Goal: Information Seeking & Learning: Learn about a topic

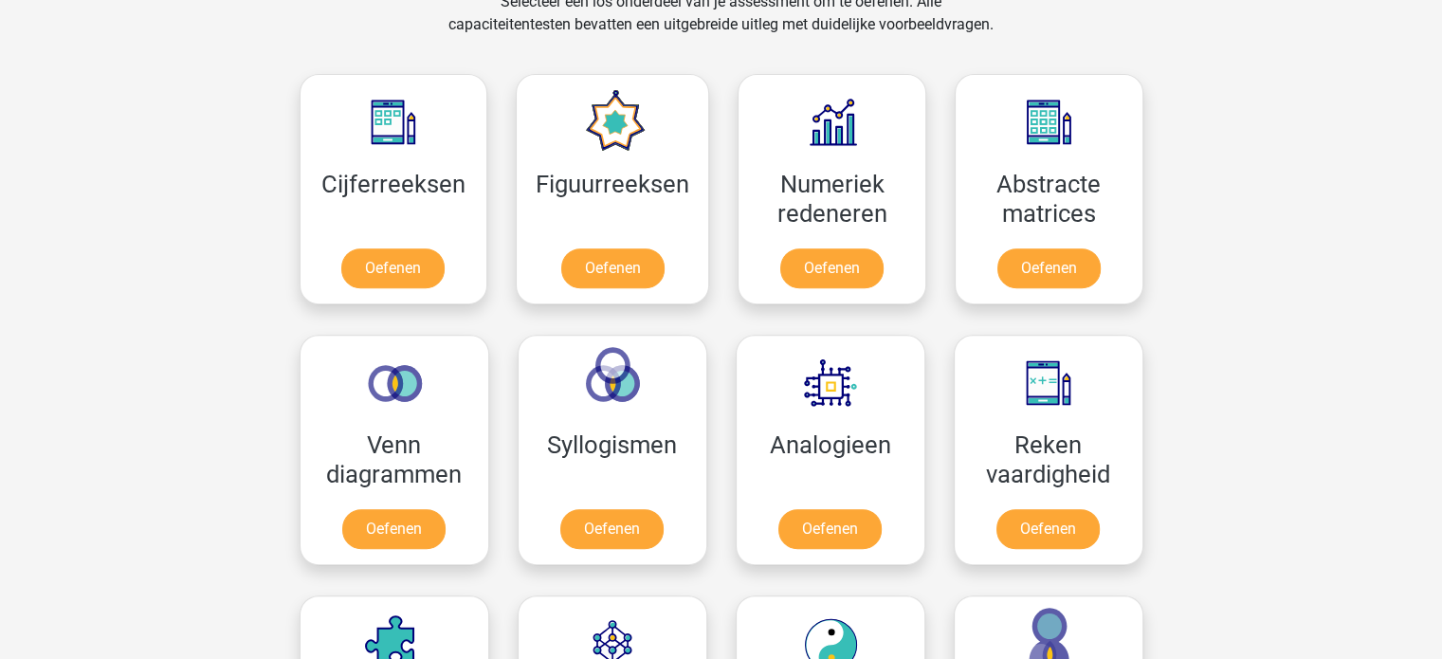
scroll to position [801, 0]
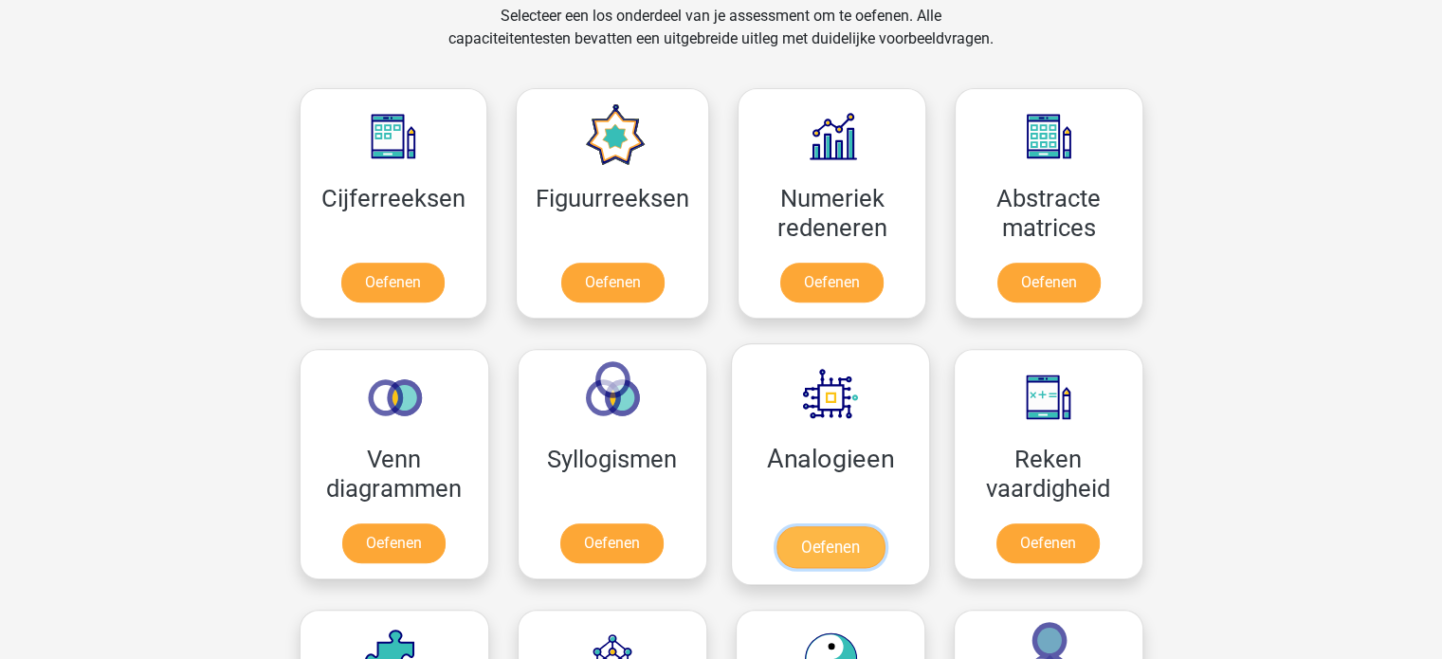
click at [797, 535] on link "Oefenen" at bounding box center [830, 547] width 108 height 42
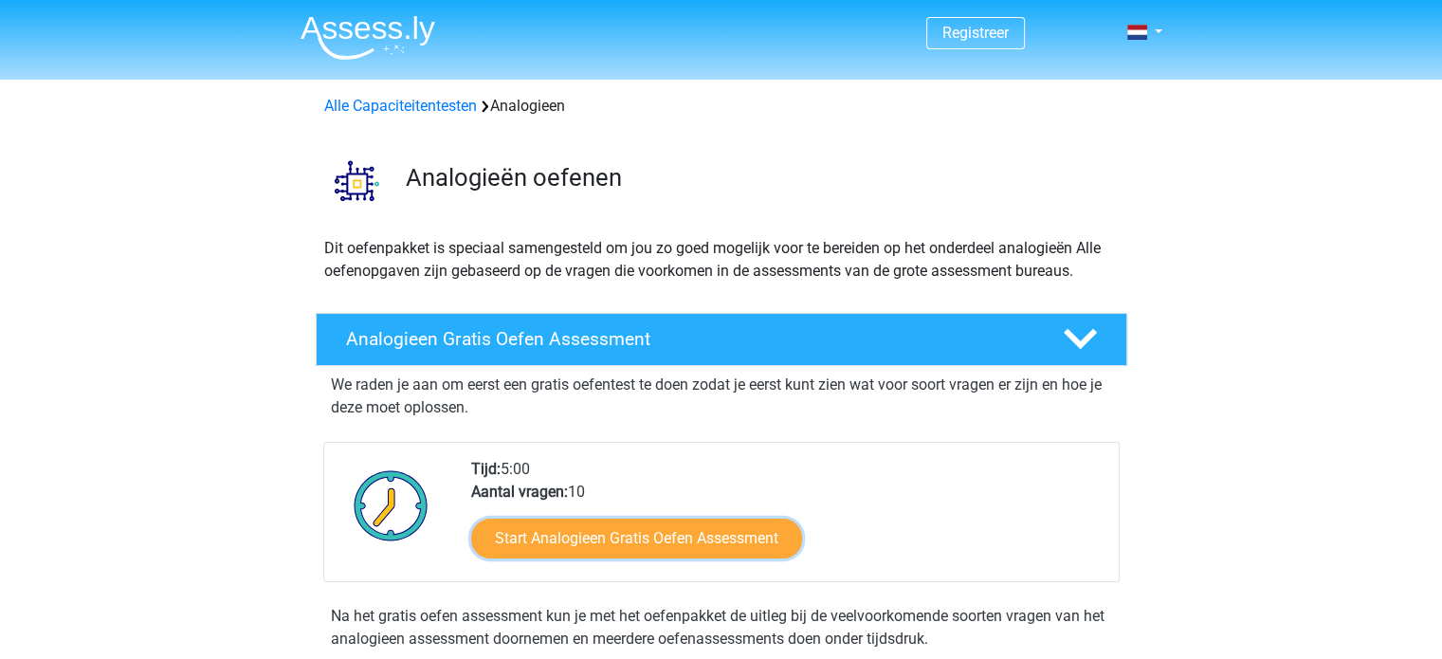
click at [797, 535] on link "Start Analogieen Gratis Oefen Assessment" at bounding box center [636, 539] width 331 height 40
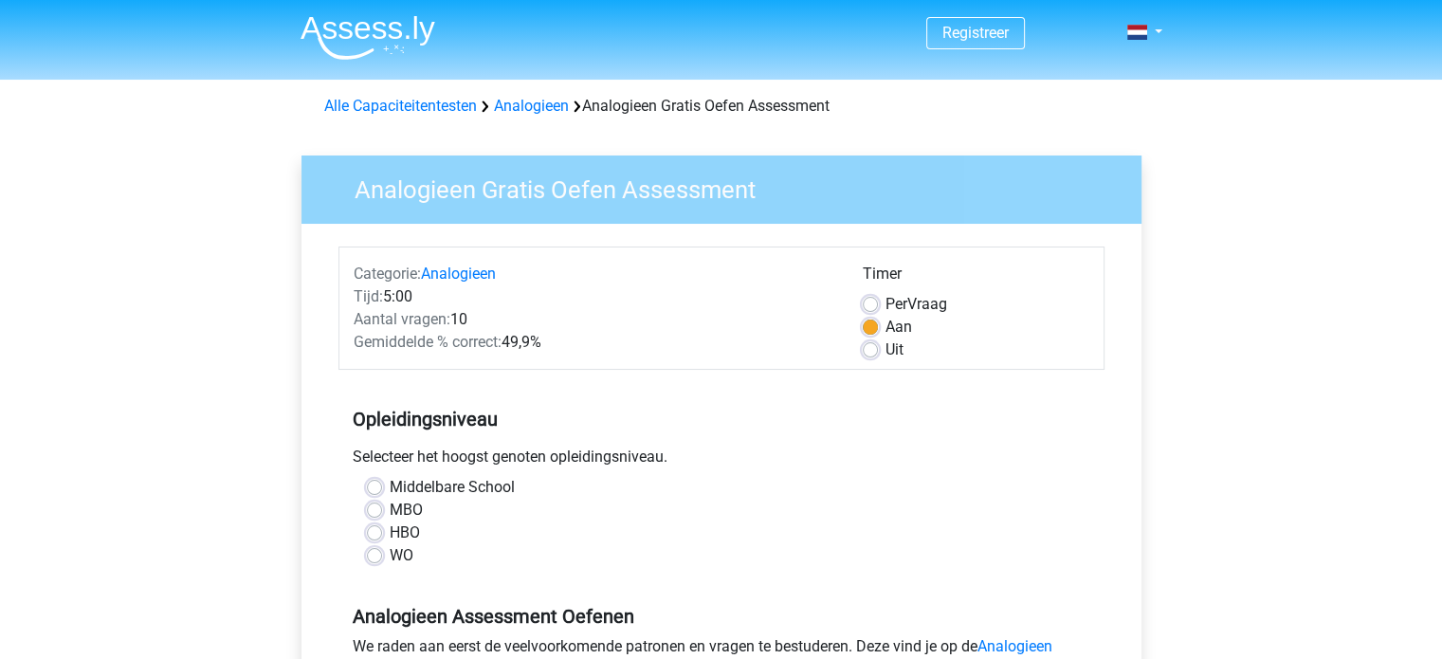
click at [390, 482] on label "Middelbare School" at bounding box center [452, 487] width 125 height 23
click at [373, 482] on input "Middelbare School" at bounding box center [374, 485] width 15 height 19
radio input "true"
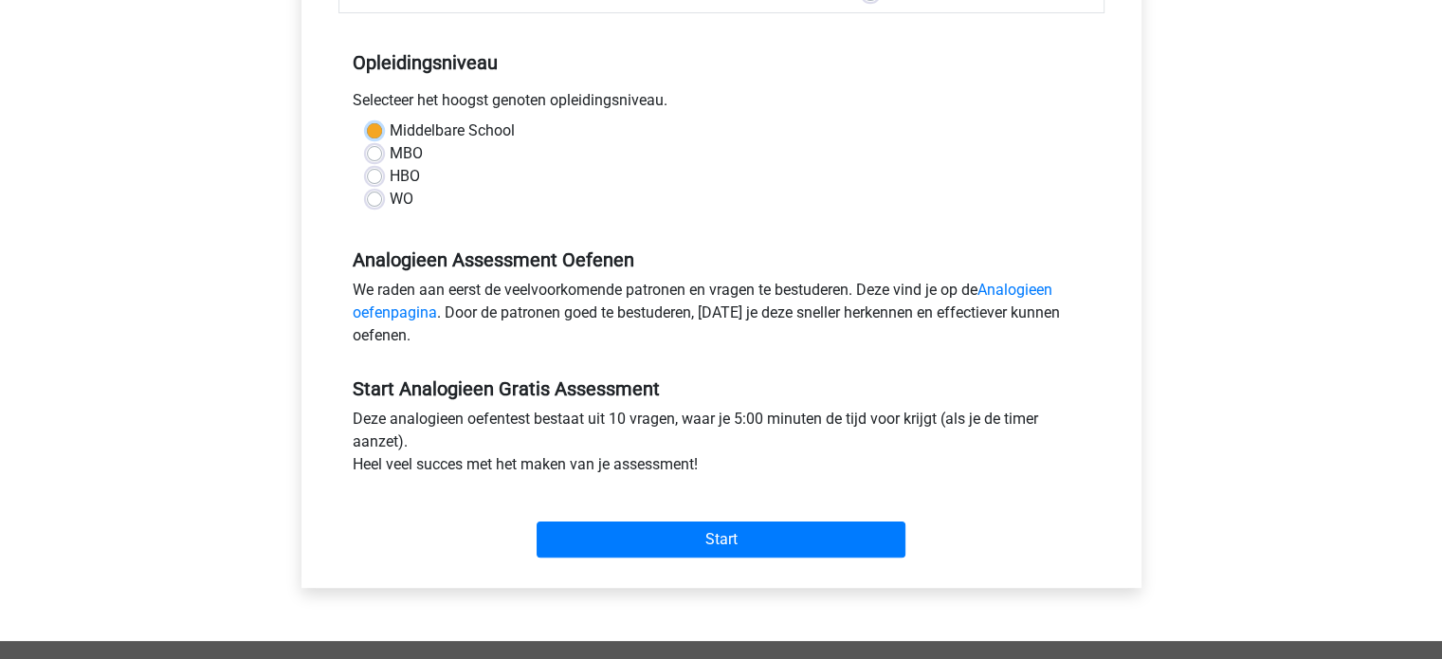
scroll to position [379, 0]
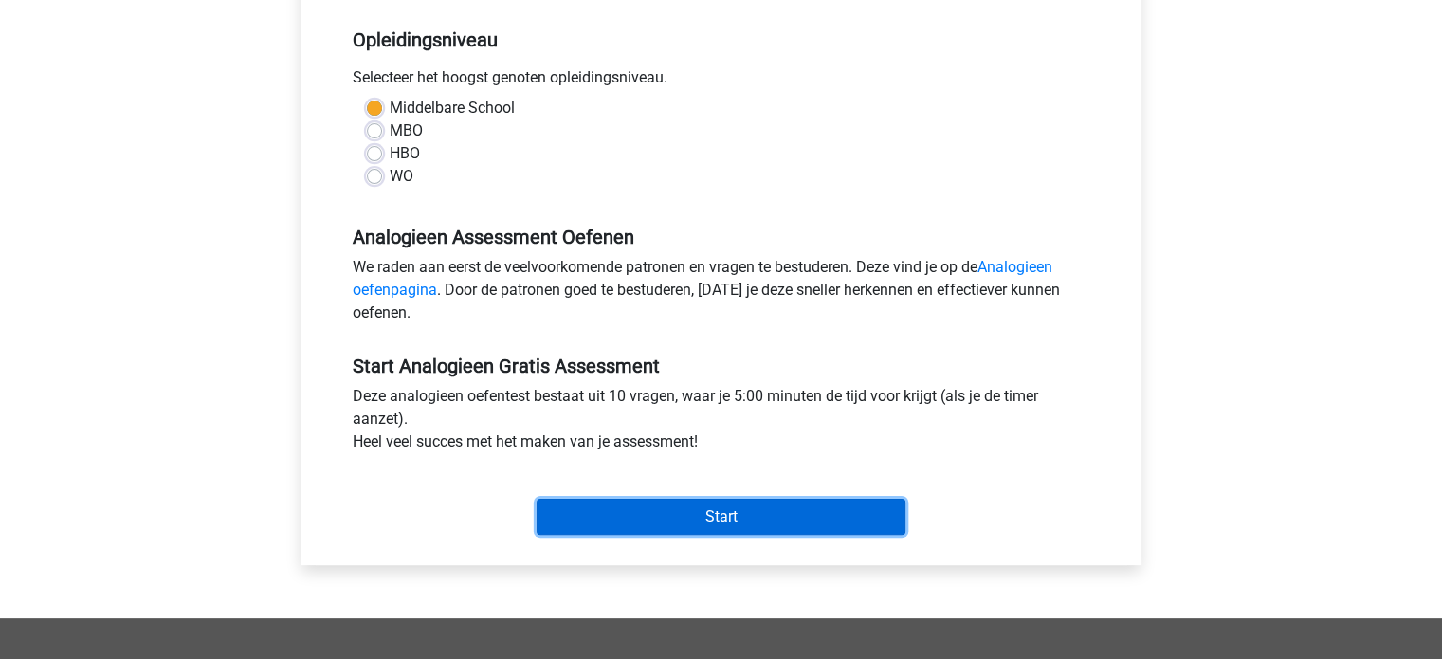
click at [705, 515] on input "Start" at bounding box center [721, 517] width 369 height 36
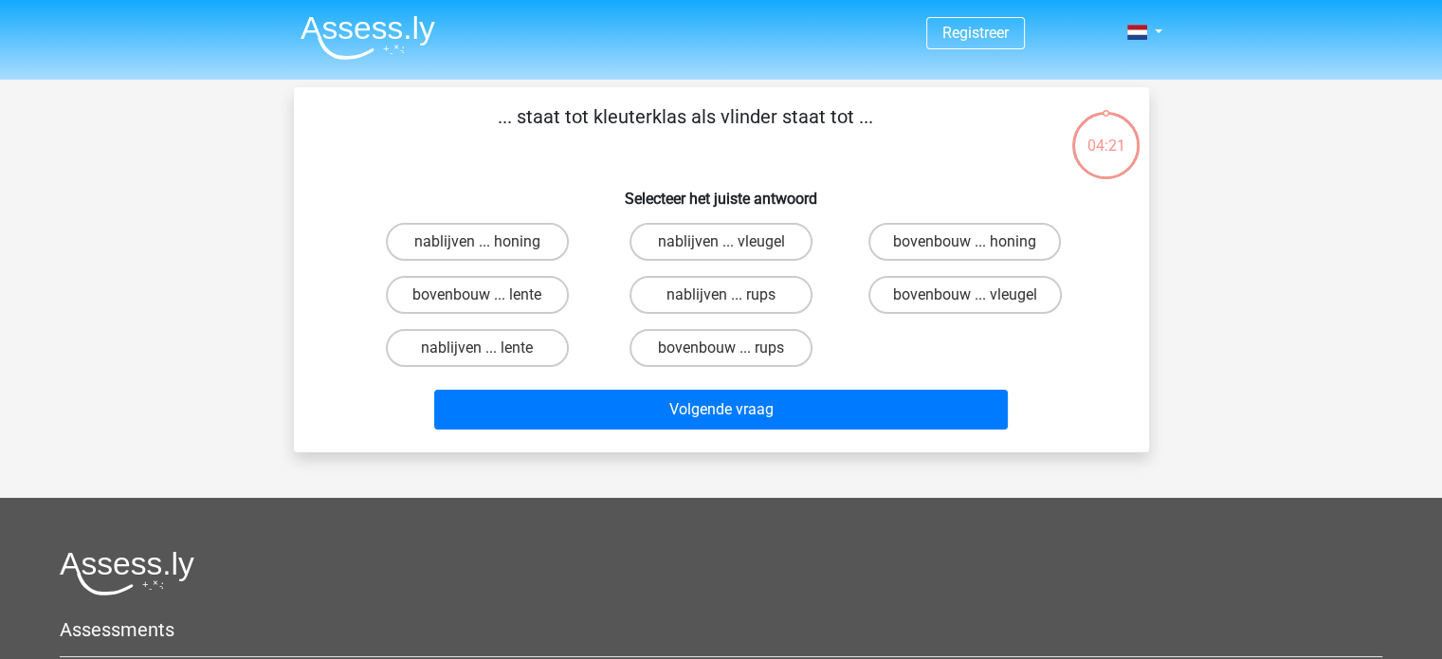
click at [730, 349] on input "bovenbouw ... rups" at bounding box center [727, 354] width 12 height 12
radio input "true"
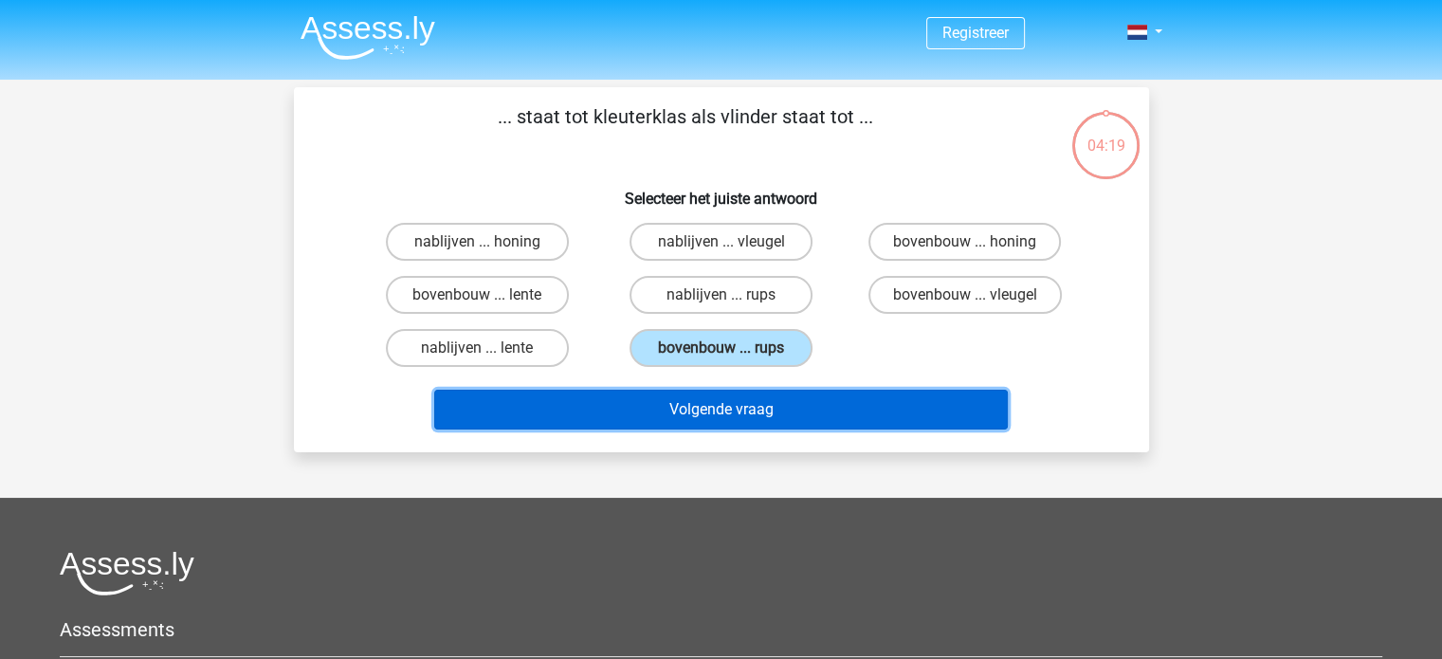
click at [744, 408] on button "Volgende vraag" at bounding box center [721, 410] width 574 height 40
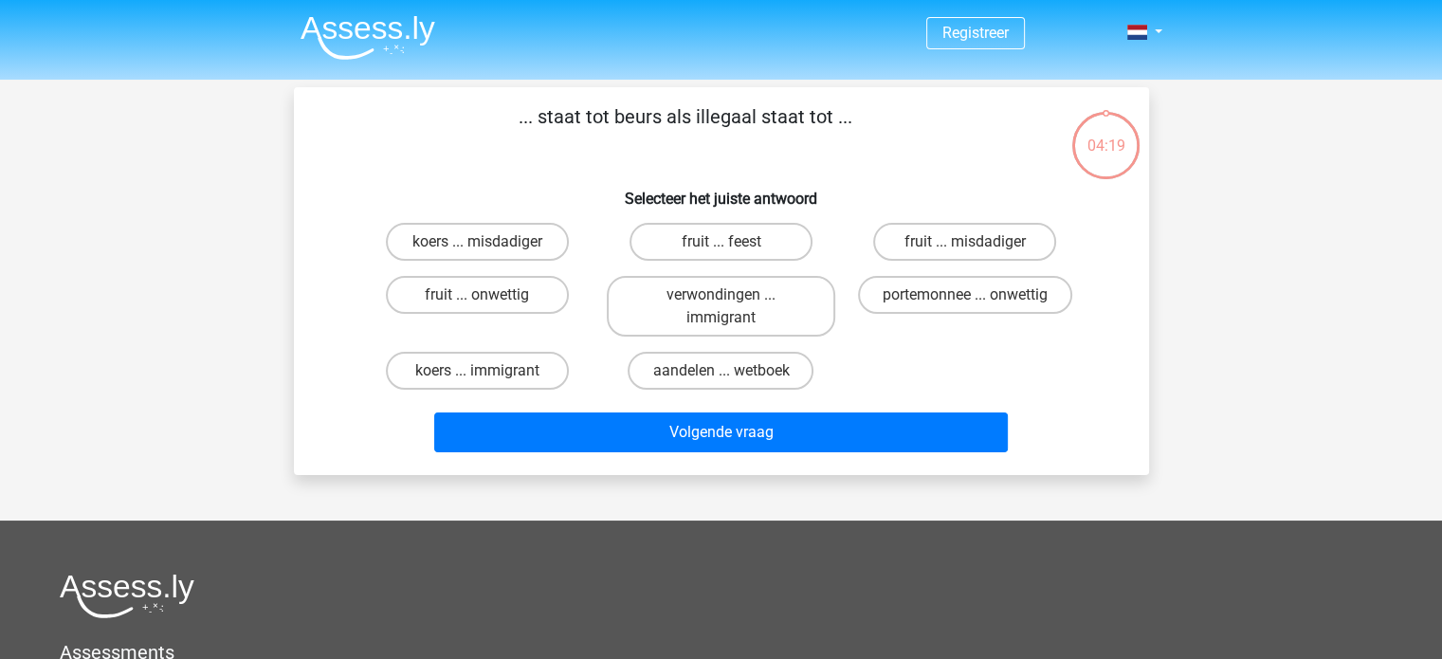
scroll to position [87, 0]
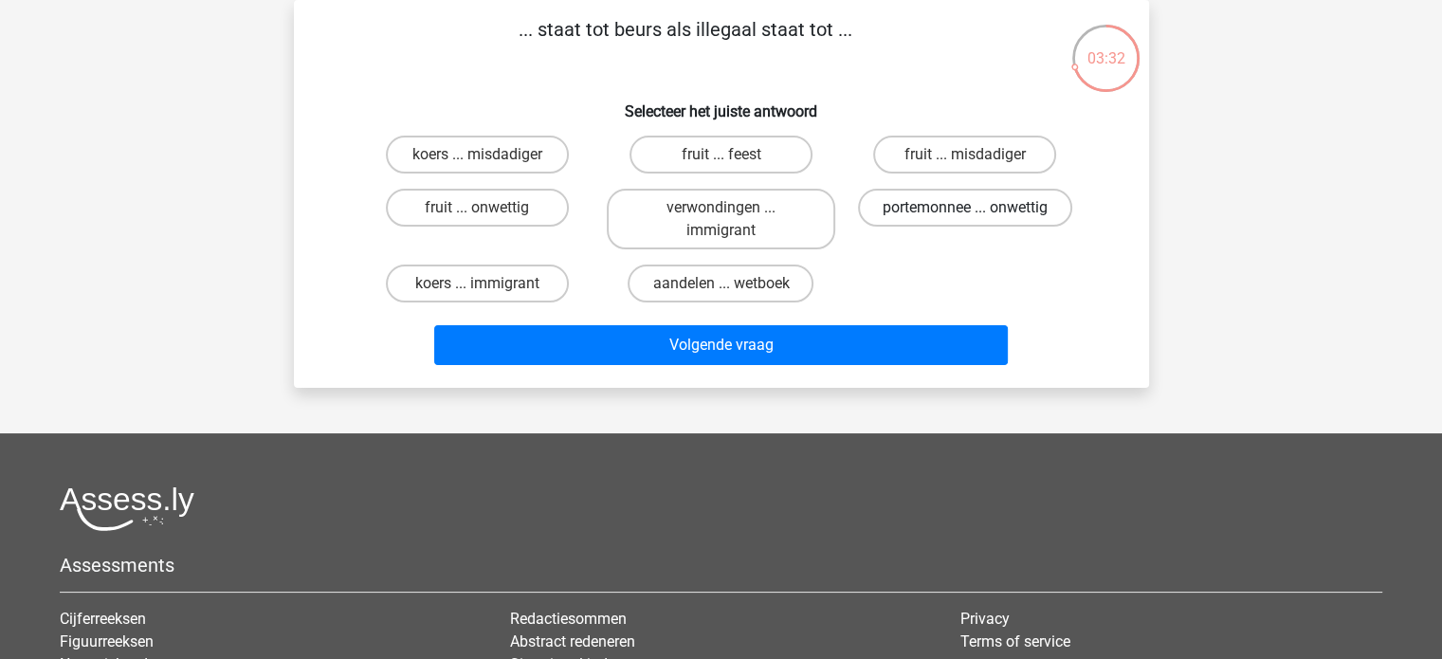
click at [930, 205] on label "portemonnee ... onwettig" at bounding box center [965, 208] width 214 height 38
click at [965, 208] on input "portemonnee ... onwettig" at bounding box center [971, 214] width 12 height 12
radio input "true"
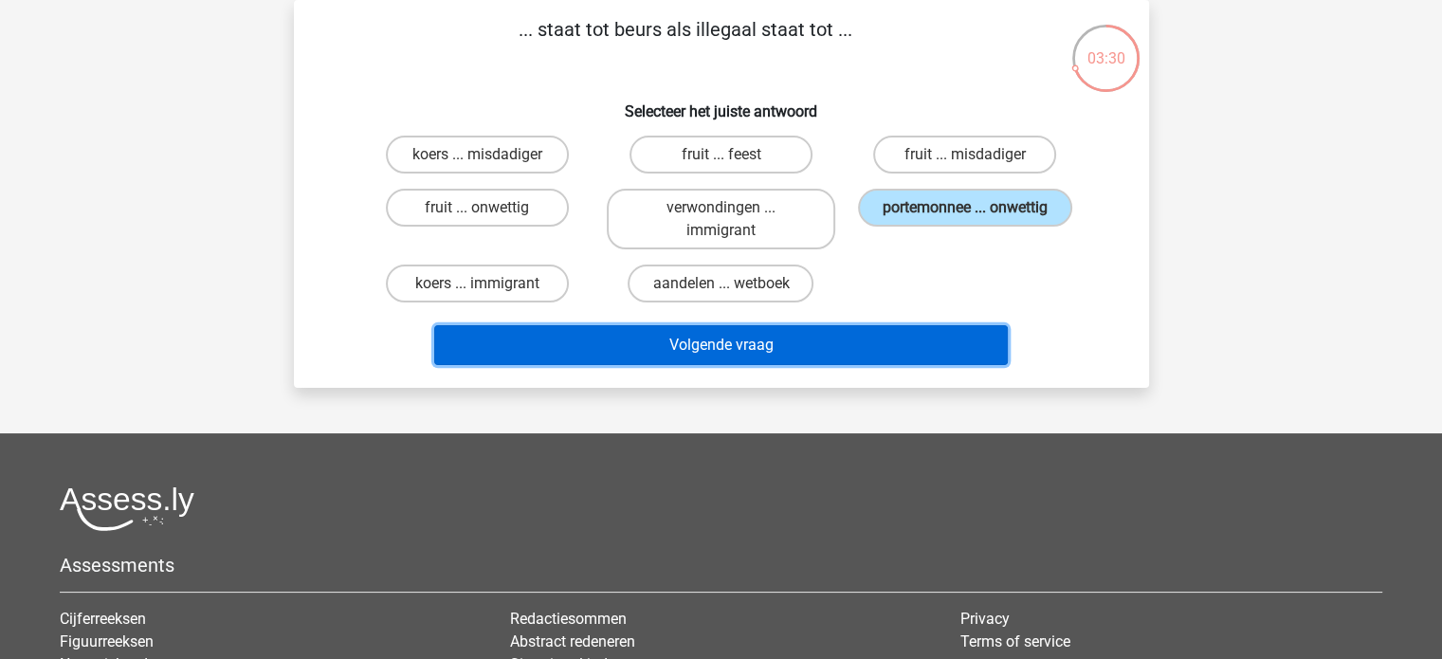
click at [709, 346] on button "Volgende vraag" at bounding box center [721, 345] width 574 height 40
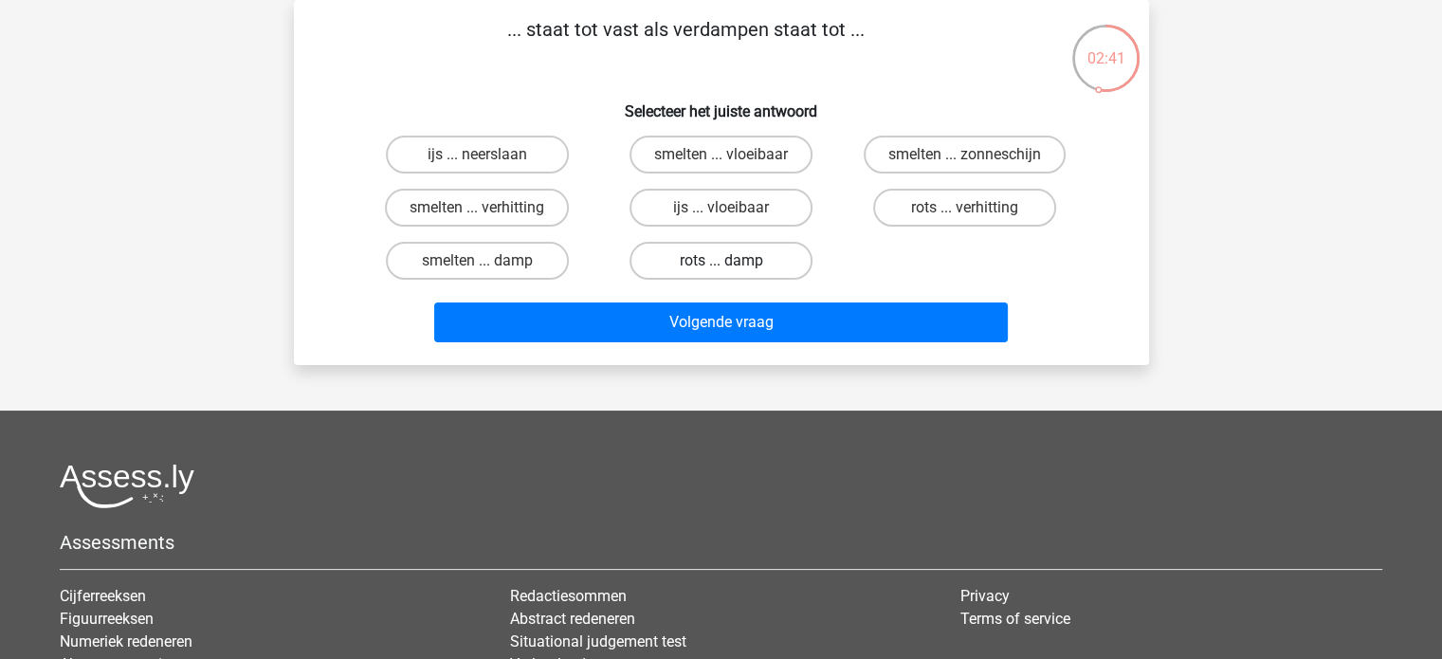
click at [756, 248] on label "rots ... damp" at bounding box center [721, 261] width 183 height 38
click at [733, 261] on input "rots ... damp" at bounding box center [727, 267] width 12 height 12
radio input "true"
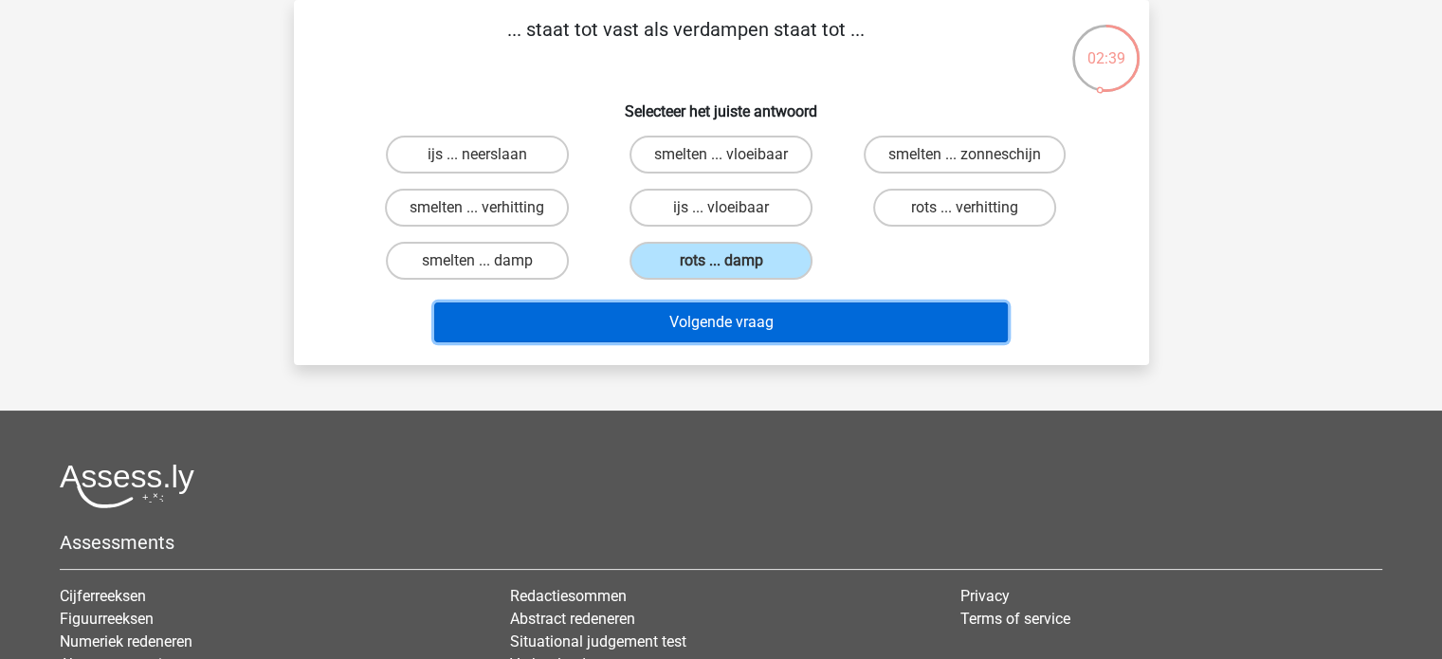
click at [657, 314] on button "Volgende vraag" at bounding box center [721, 322] width 574 height 40
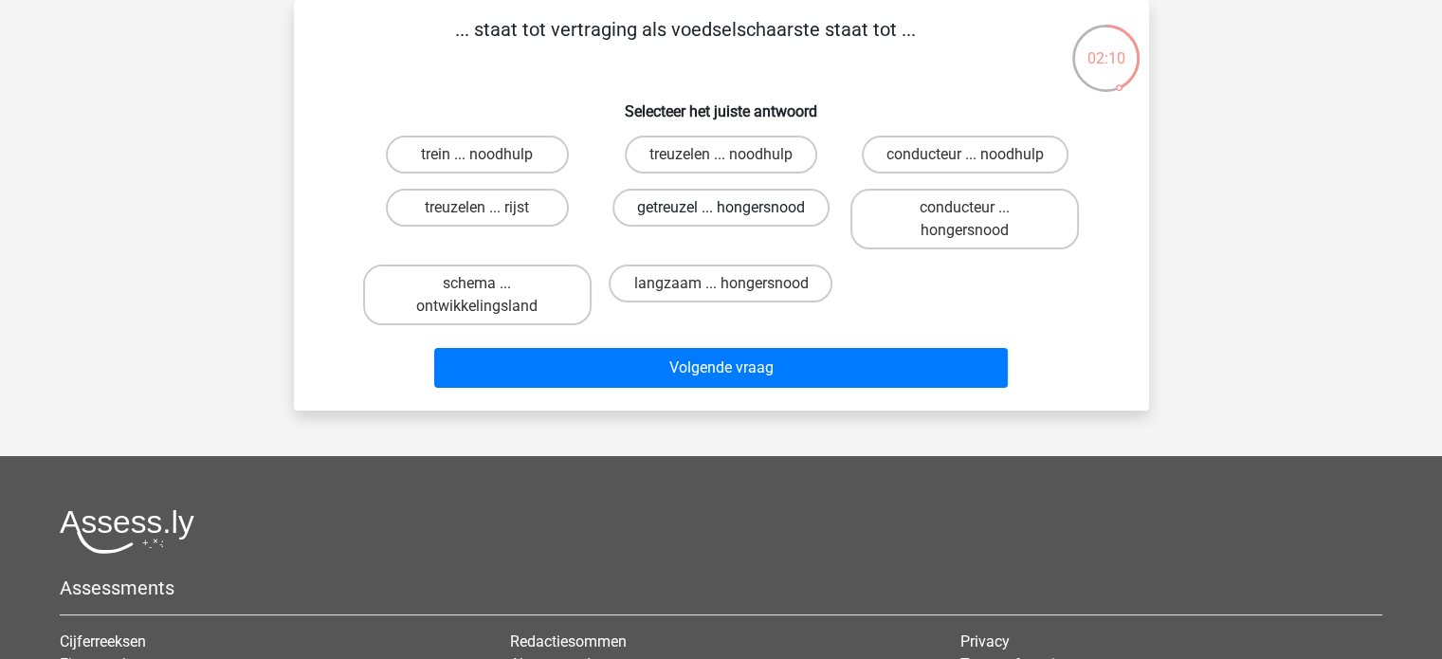
click at [758, 207] on label "getreuzel ... hongersnood" at bounding box center [720, 208] width 217 height 38
click at [733, 208] on input "getreuzel ... hongersnood" at bounding box center [727, 214] width 12 height 12
radio input "true"
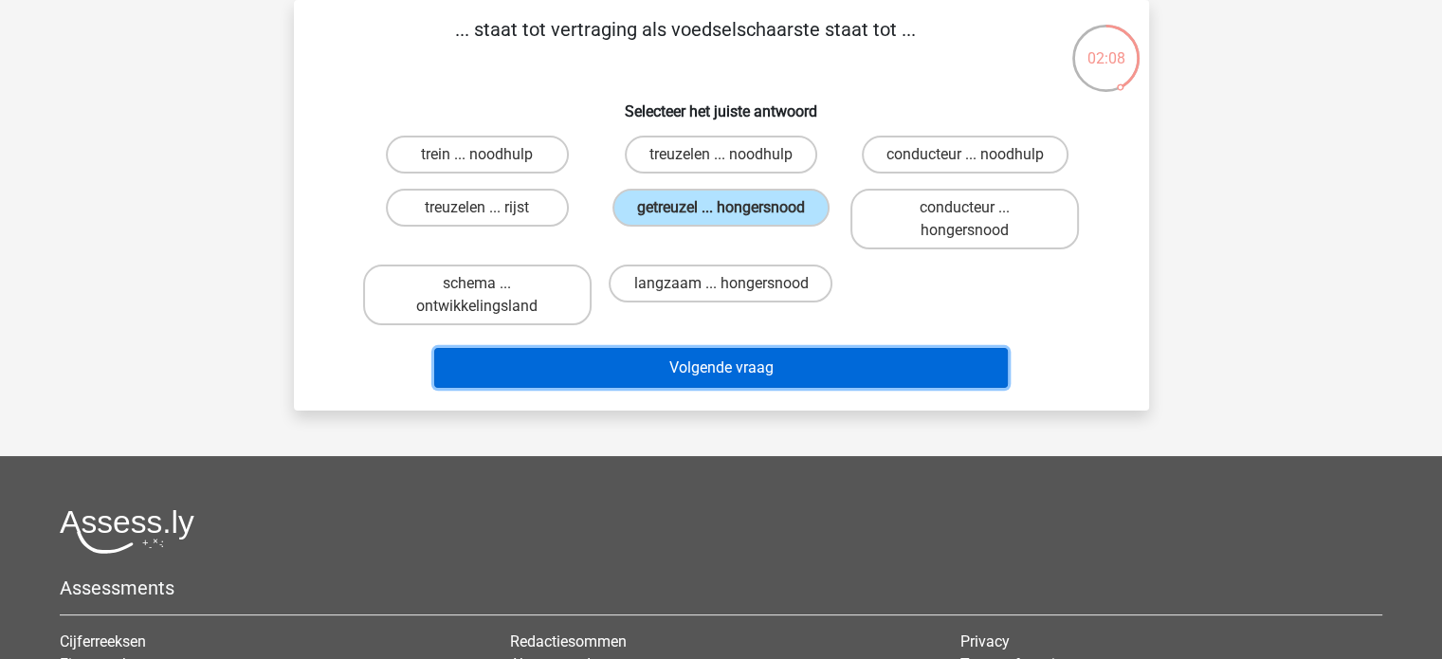
click at [721, 363] on button "Volgende vraag" at bounding box center [721, 368] width 574 height 40
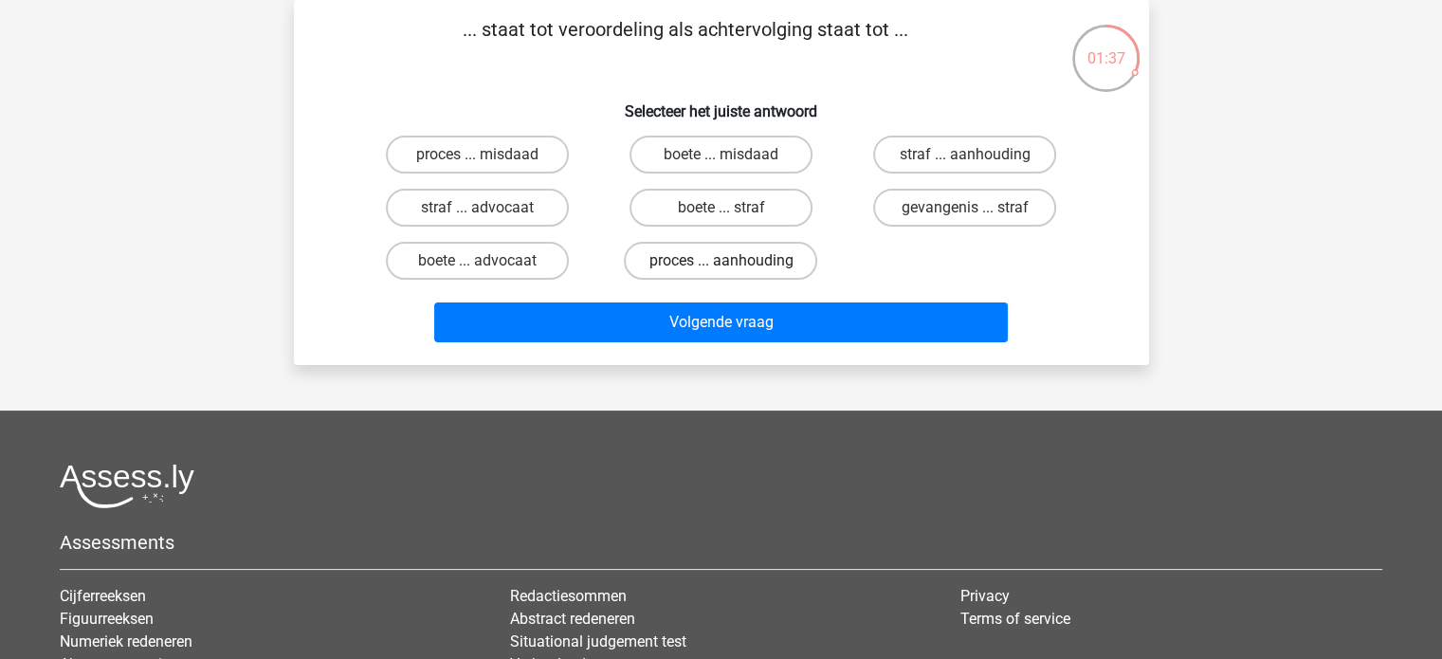
click at [737, 253] on label "proces ... aanhouding" at bounding box center [720, 261] width 193 height 38
click at [733, 261] on input "proces ... aanhouding" at bounding box center [727, 267] width 12 height 12
radio input "true"
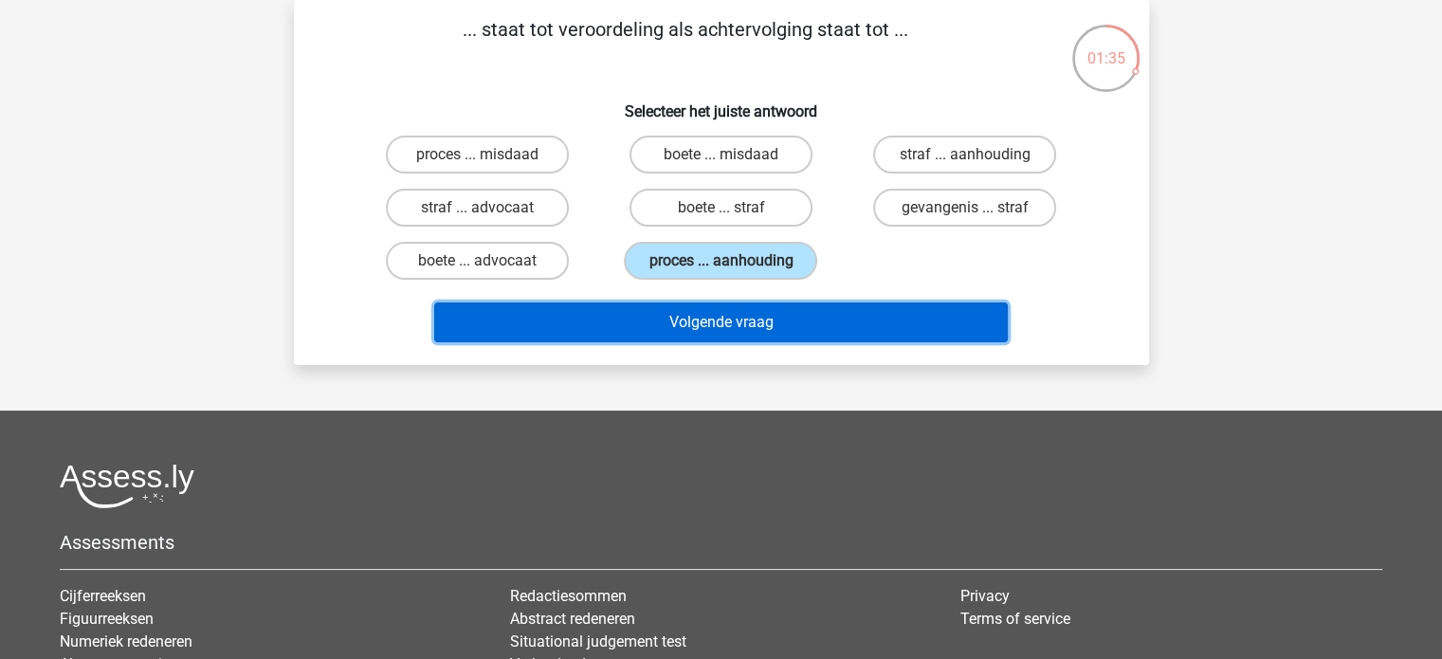
click at [727, 324] on button "Volgende vraag" at bounding box center [721, 322] width 574 height 40
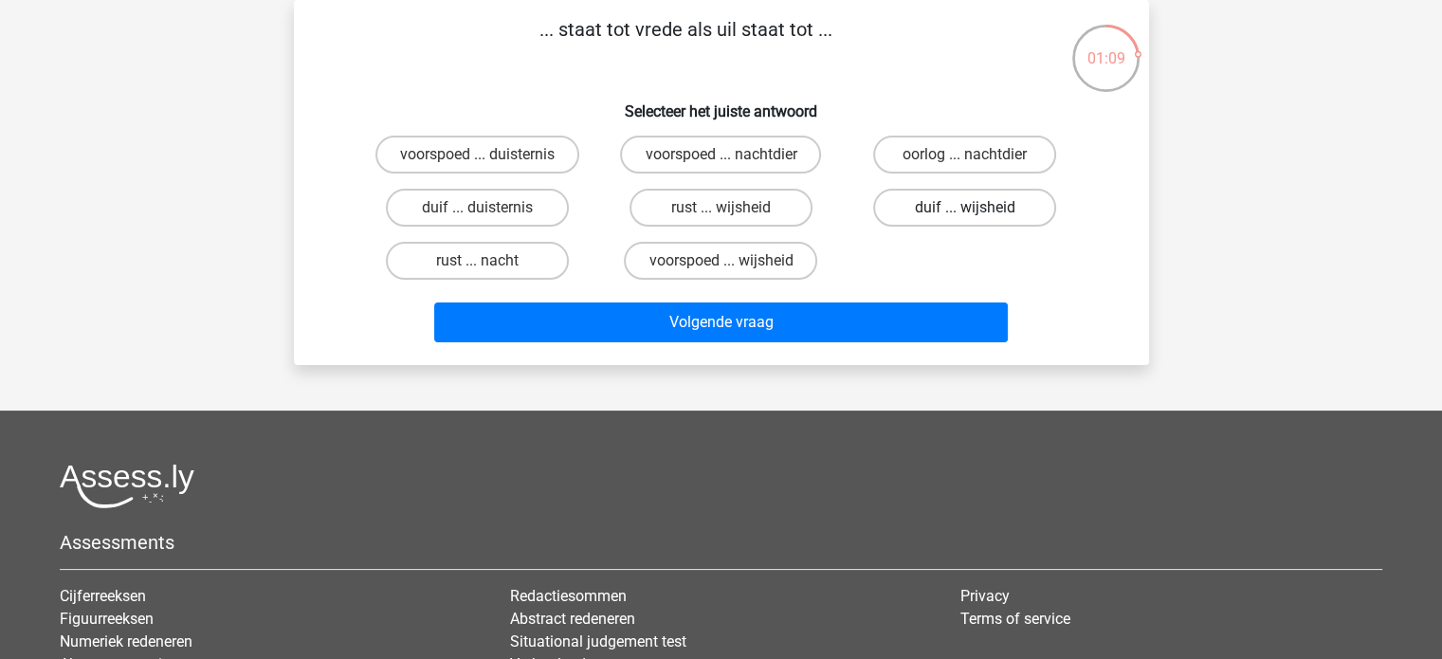
click at [994, 215] on label "duif ... wijsheid" at bounding box center [964, 208] width 183 height 38
click at [978, 215] on input "duif ... wijsheid" at bounding box center [971, 214] width 12 height 12
radio input "true"
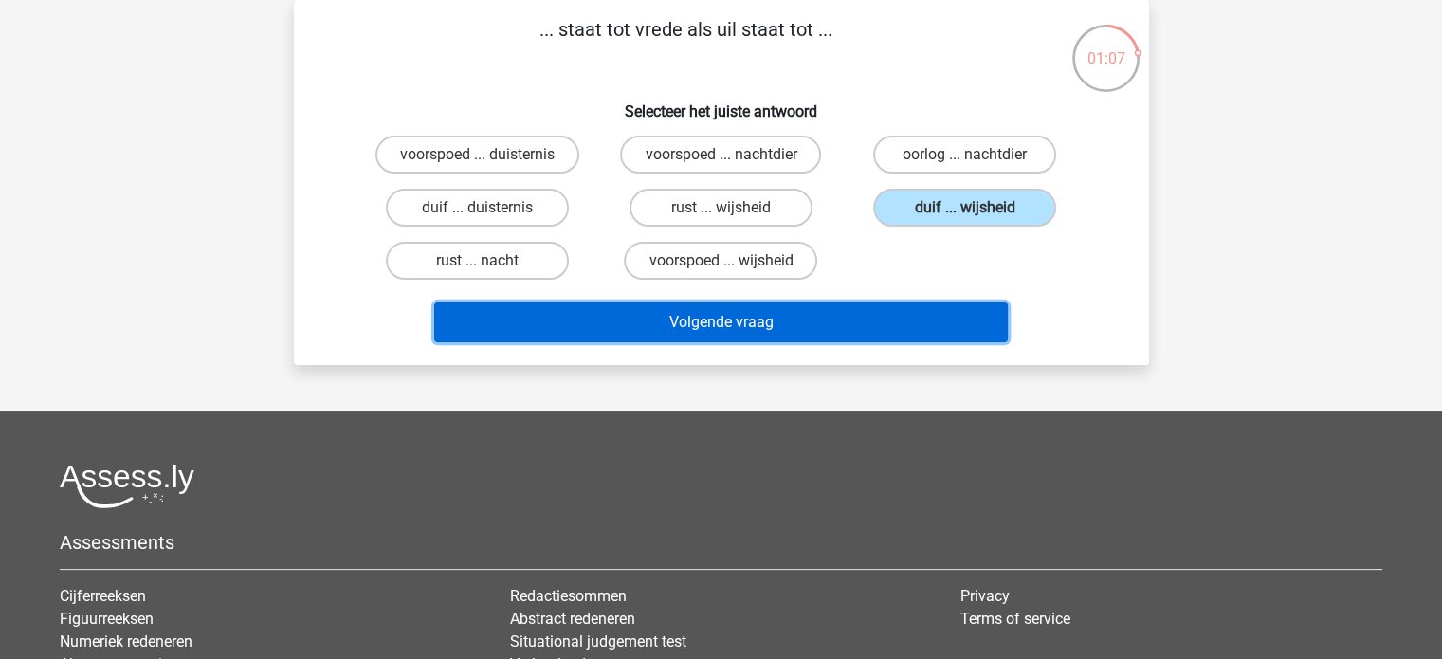
click at [921, 331] on button "Volgende vraag" at bounding box center [721, 322] width 574 height 40
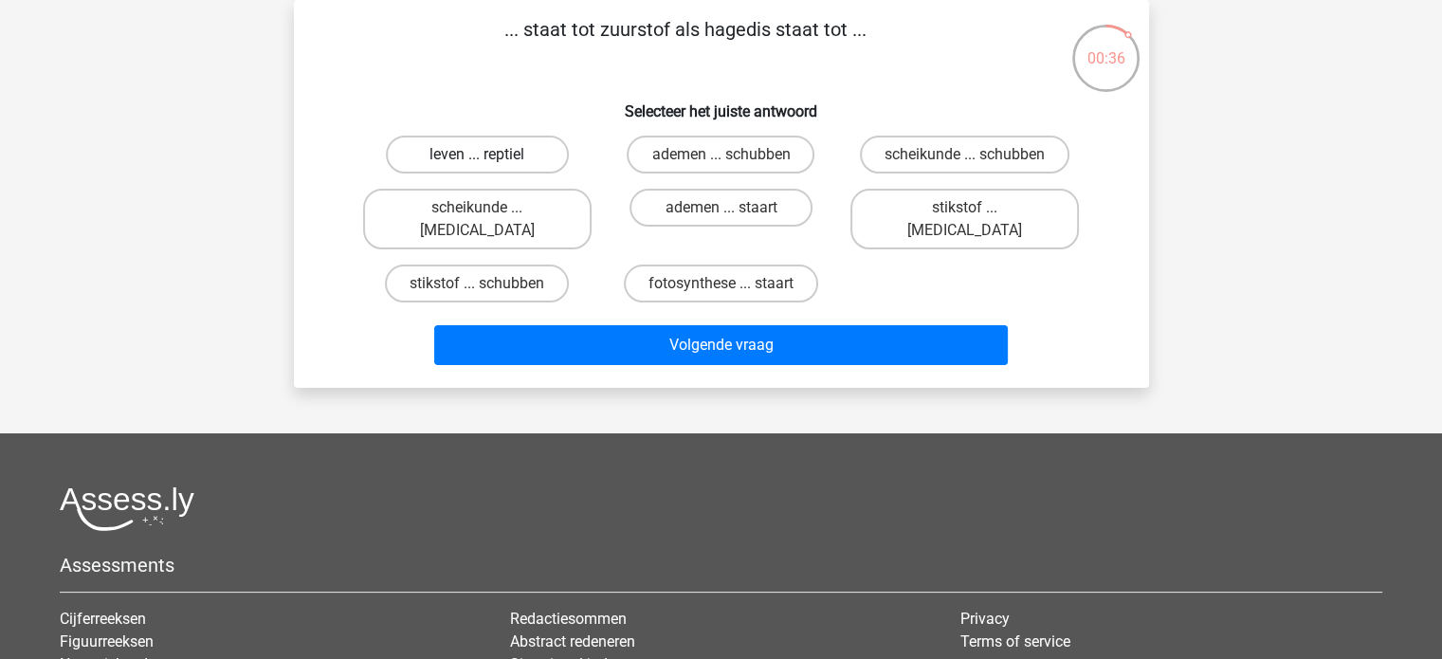
click at [501, 154] on label "leven ... reptiel" at bounding box center [477, 155] width 183 height 38
click at [489, 155] on input "leven ... reptiel" at bounding box center [483, 161] width 12 height 12
radio input "true"
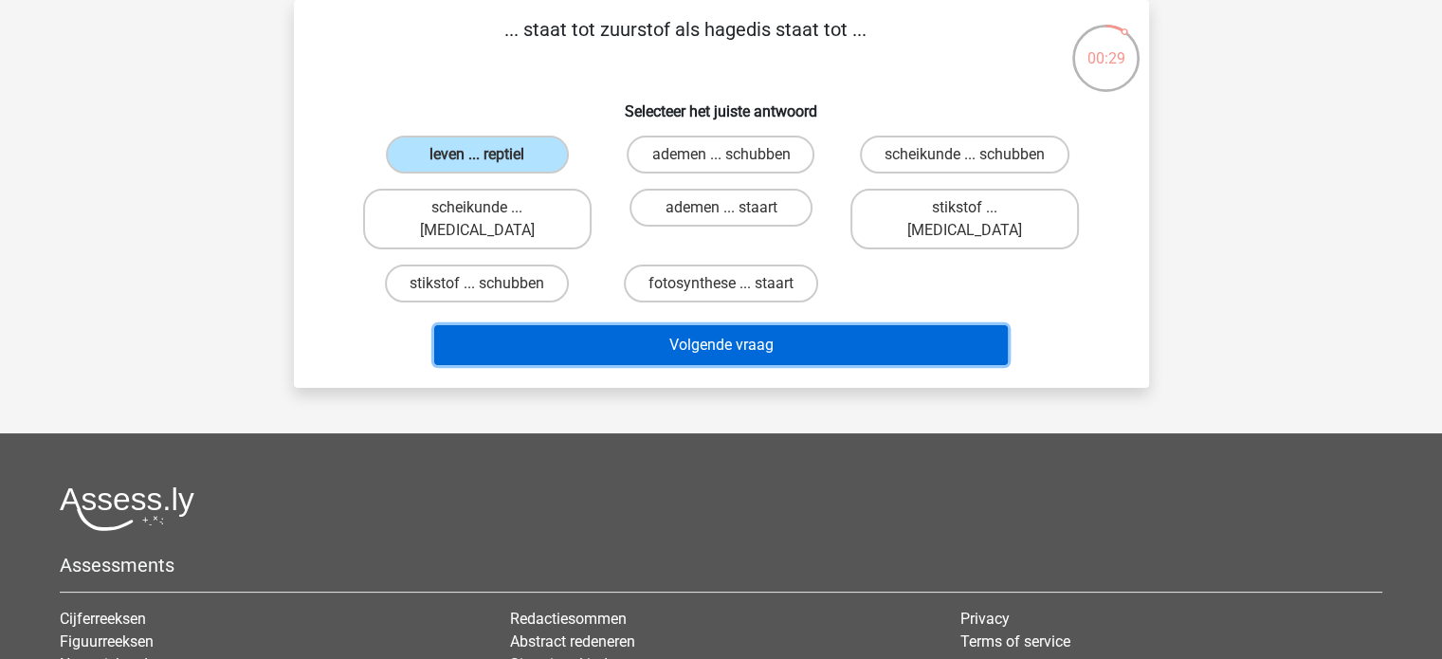
click at [732, 325] on button "Volgende vraag" at bounding box center [721, 345] width 574 height 40
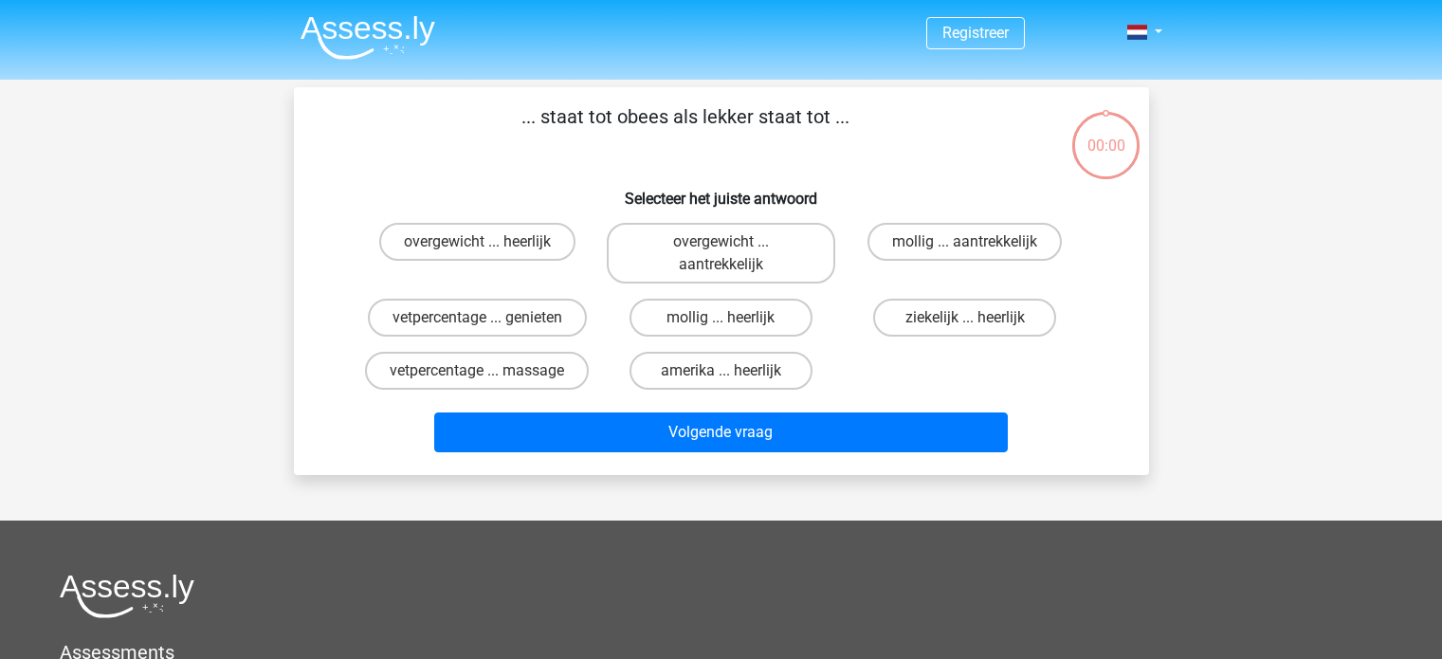
scroll to position [87, 0]
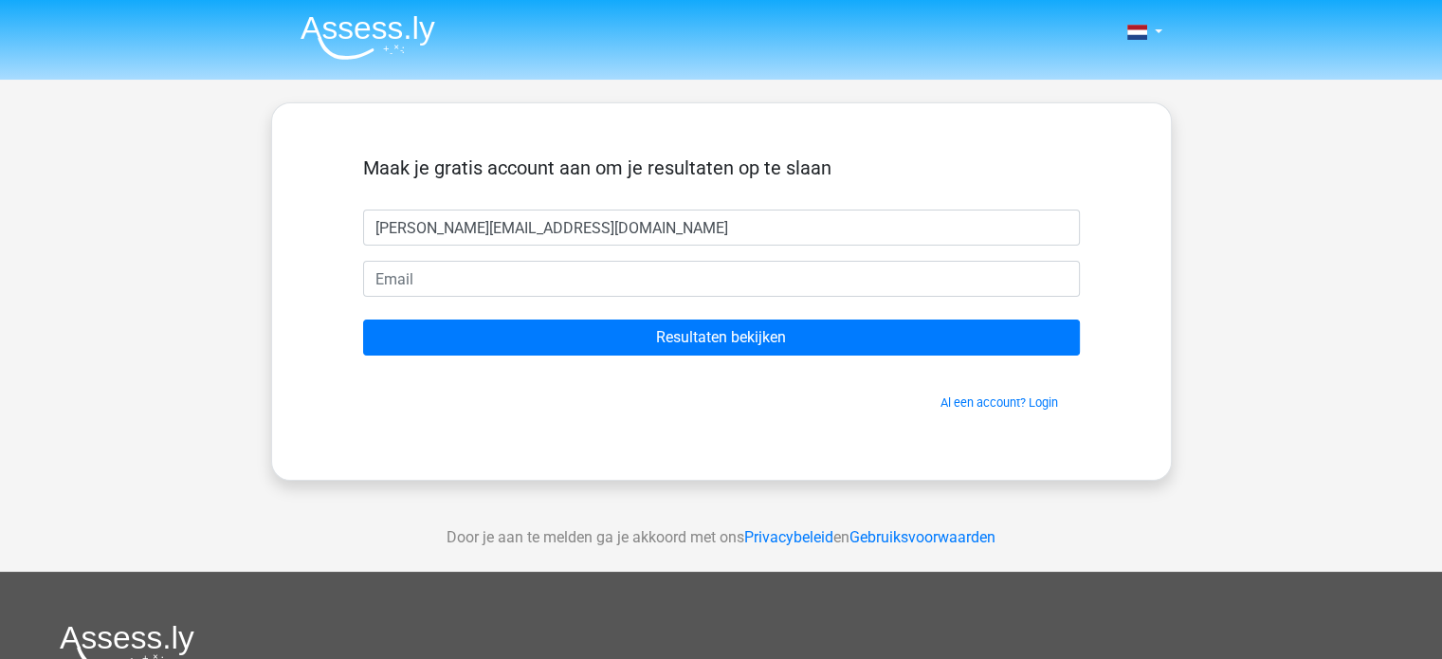
drag, startPoint x: 576, startPoint y: 216, endPoint x: 349, endPoint y: 228, distance: 226.9
click at [349, 228] on div "[EMAIL_ADDRESS][DOMAIN_NAME]" at bounding box center [721, 228] width 745 height 36
type input "[EMAIL_ADDRESS][DOMAIN_NAME]"
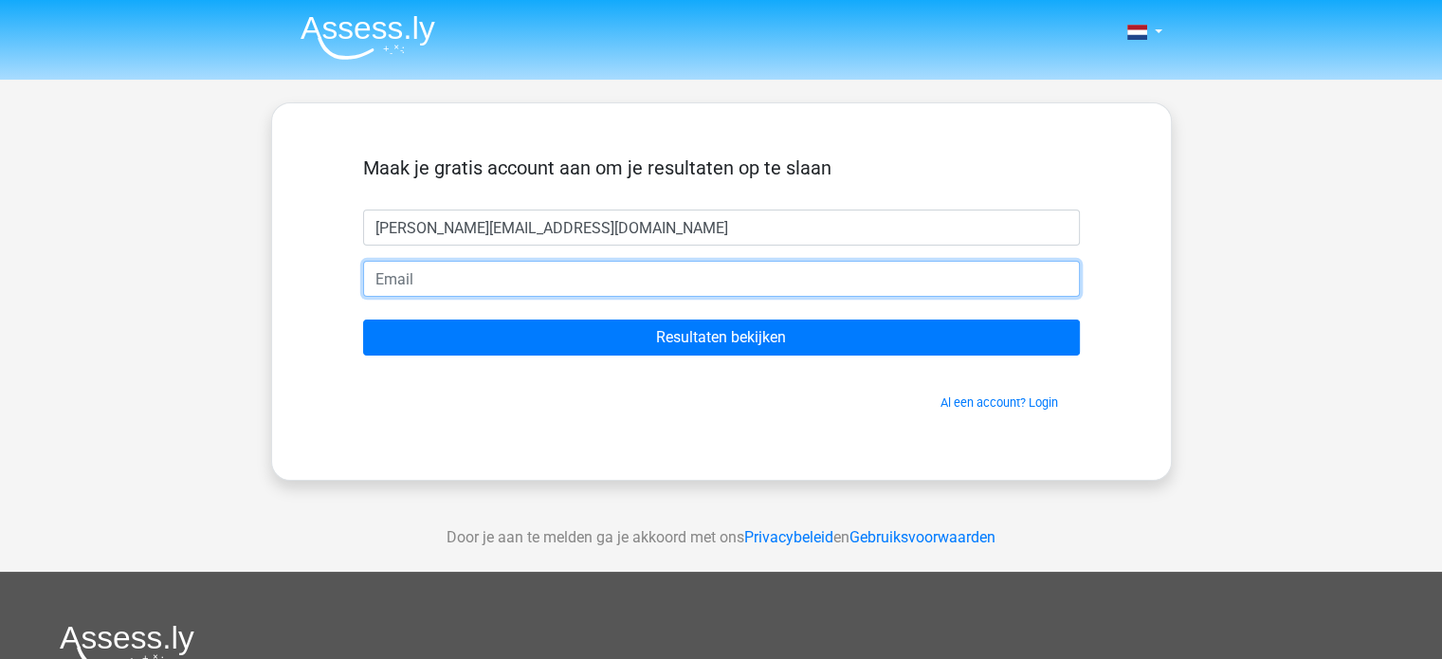
click at [396, 265] on input "email" at bounding box center [721, 279] width 717 height 36
paste input "[EMAIL_ADDRESS][DOMAIN_NAME]"
type input "[EMAIL_ADDRESS][DOMAIN_NAME]"
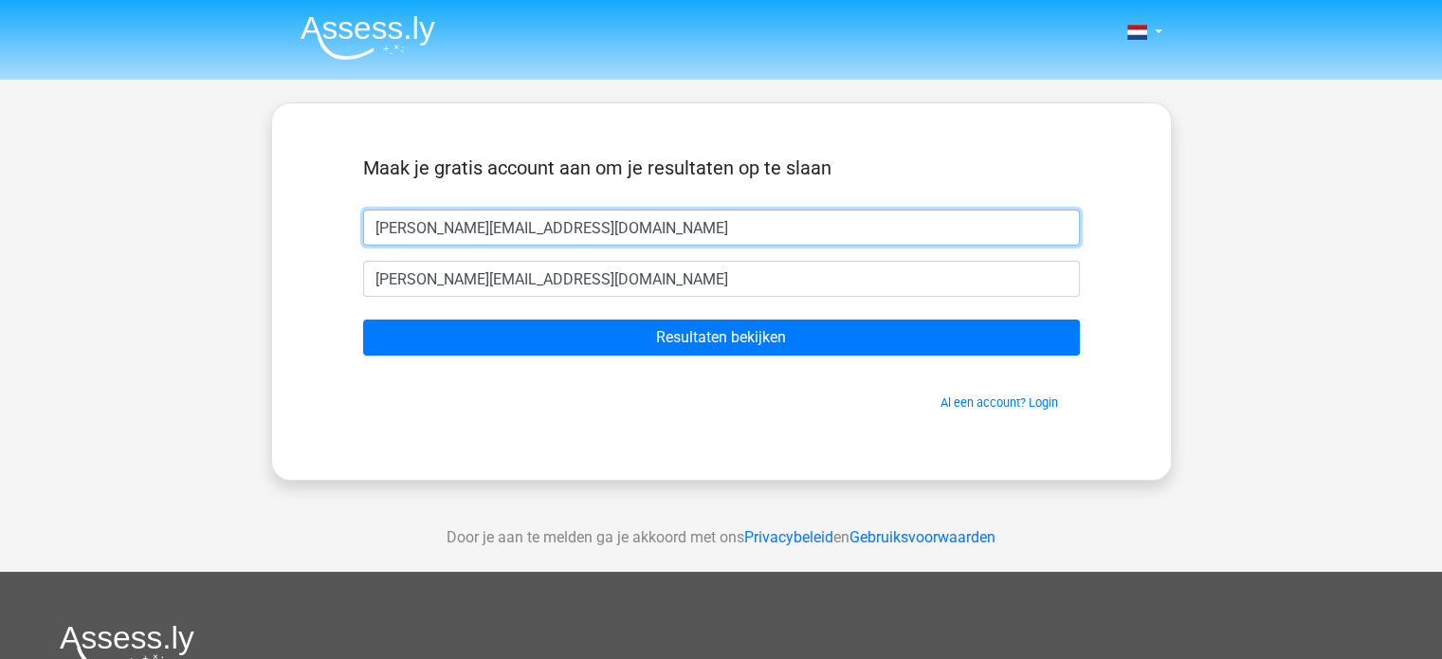
click at [540, 223] on input "[EMAIL_ADDRESS][DOMAIN_NAME]" at bounding box center [721, 228] width 717 height 36
type input "k"
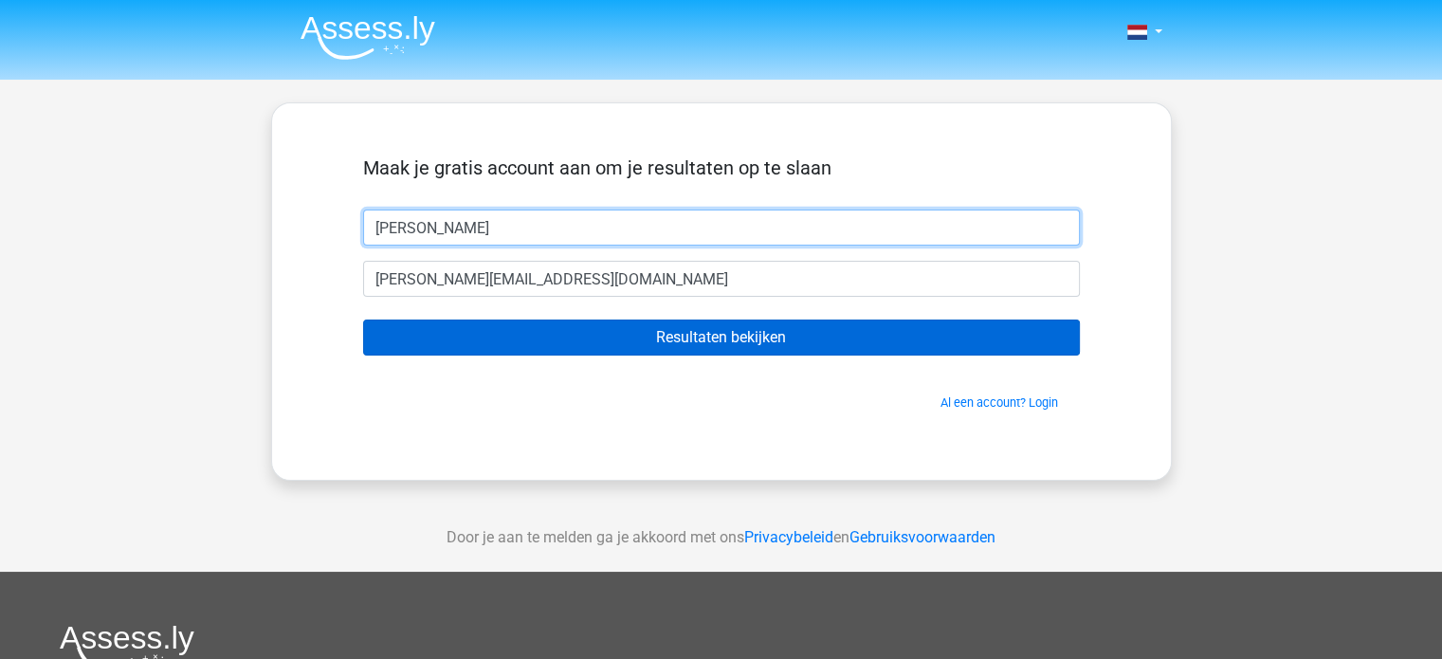
type input "[PERSON_NAME]"
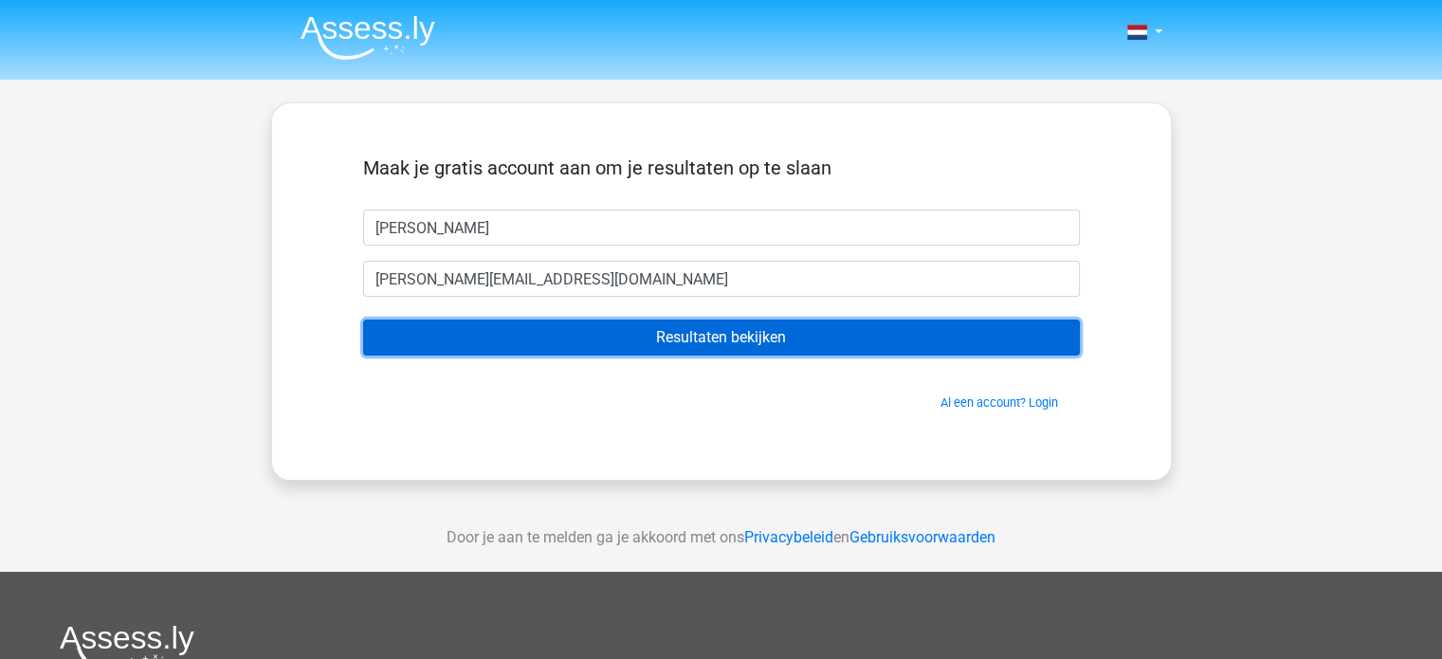
click at [671, 343] on input "Resultaten bekijken" at bounding box center [721, 338] width 717 height 36
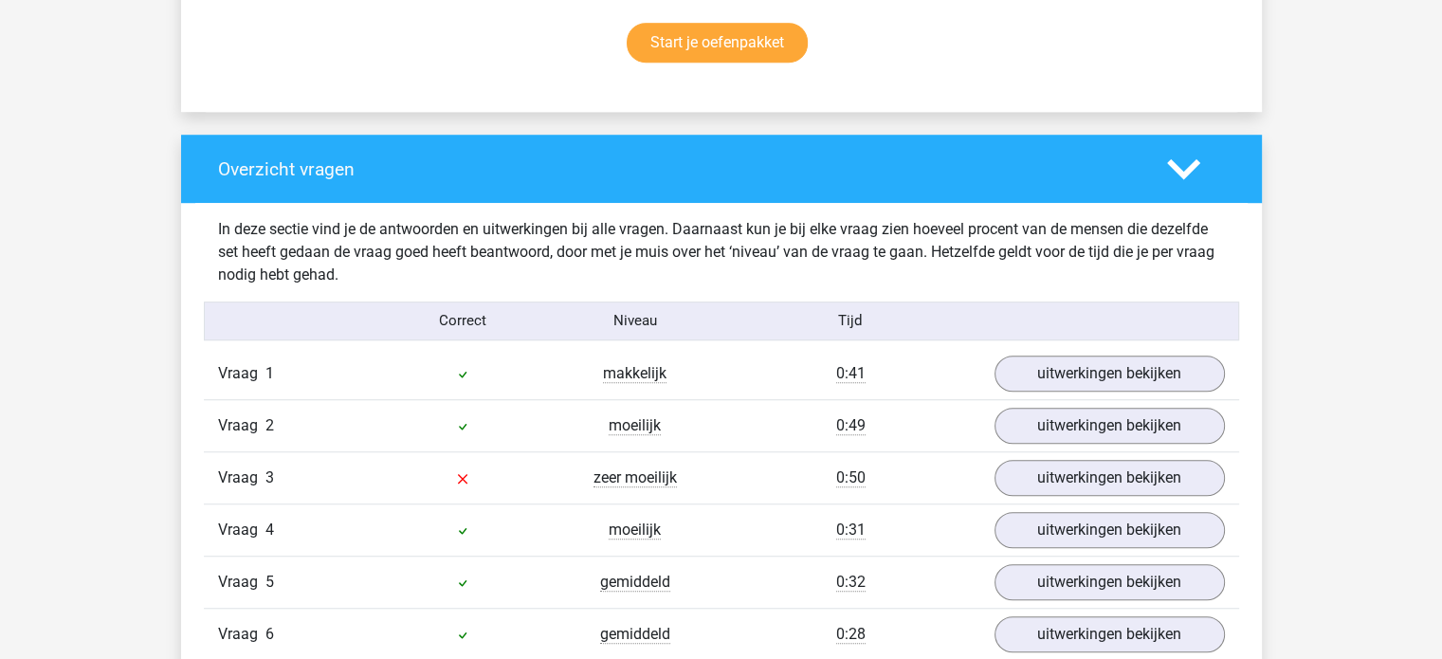
scroll to position [1292, 0]
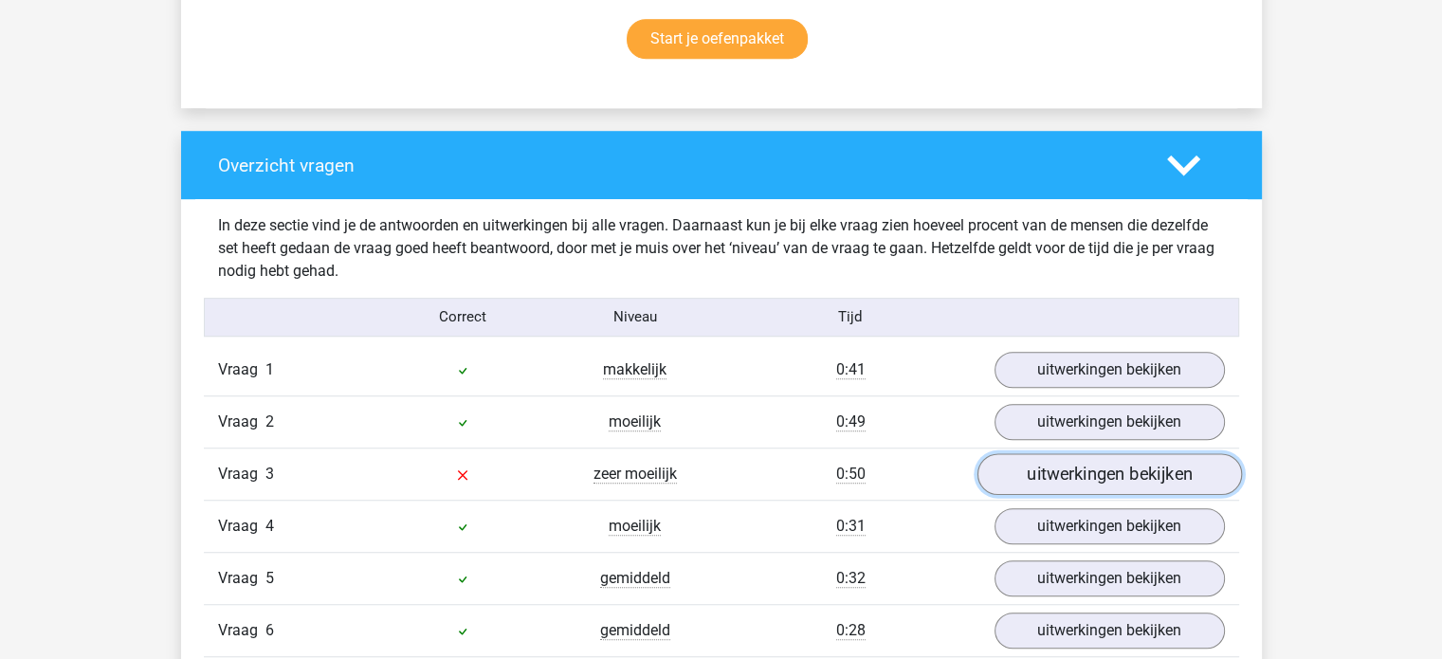
click at [1051, 474] on link "uitwerkingen bekijken" at bounding box center [1109, 474] width 265 height 42
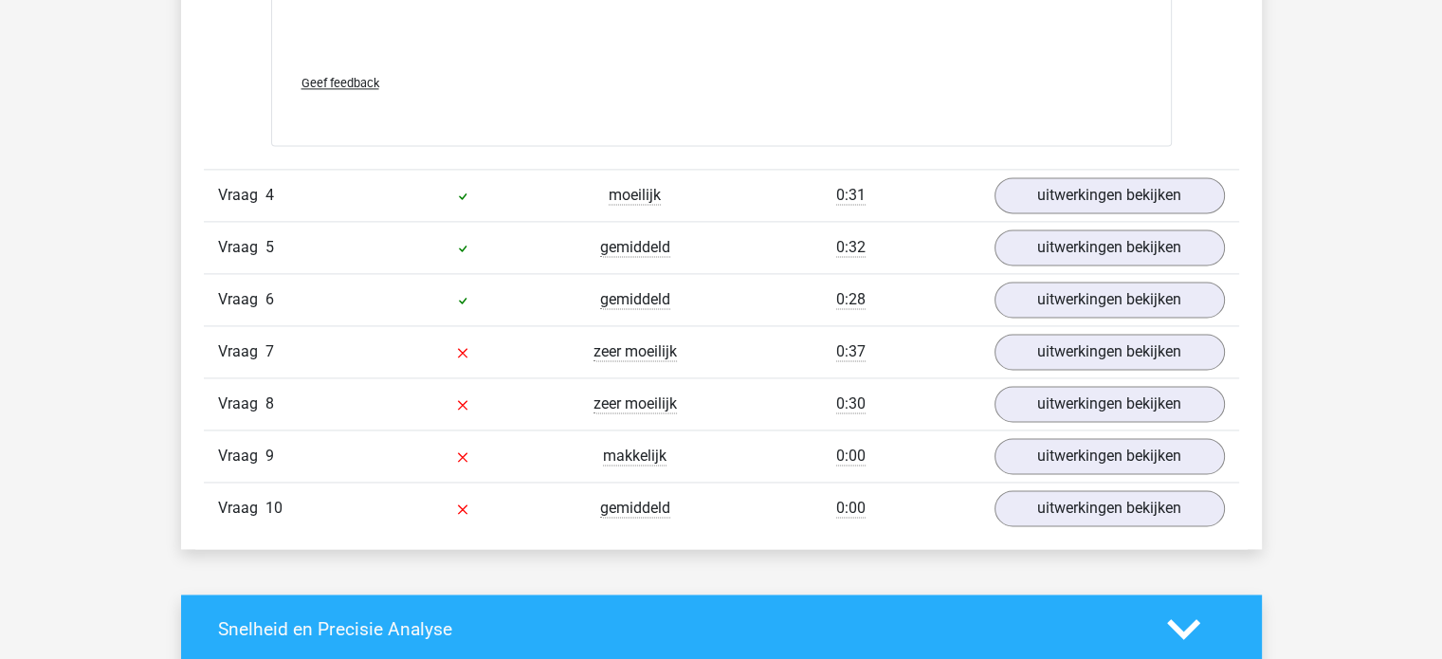
scroll to position [2628, 0]
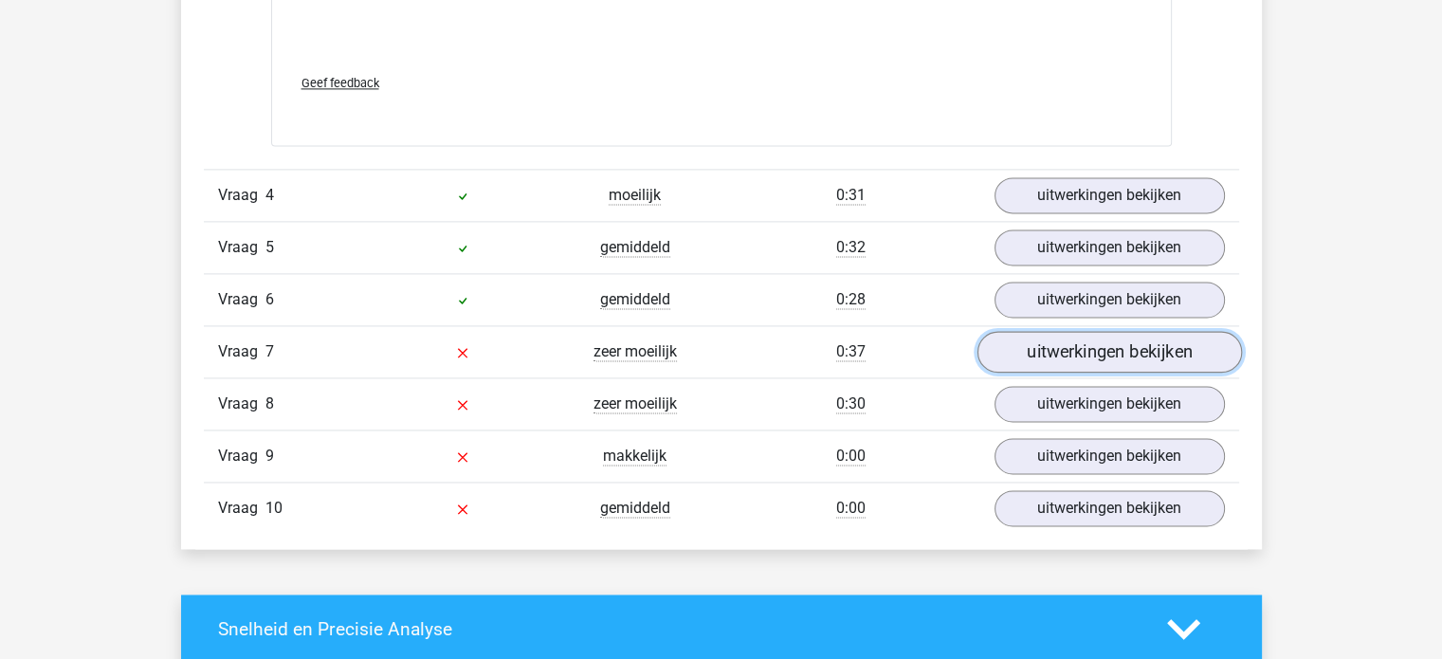
click at [1059, 350] on link "uitwerkingen bekijken" at bounding box center [1109, 352] width 265 height 42
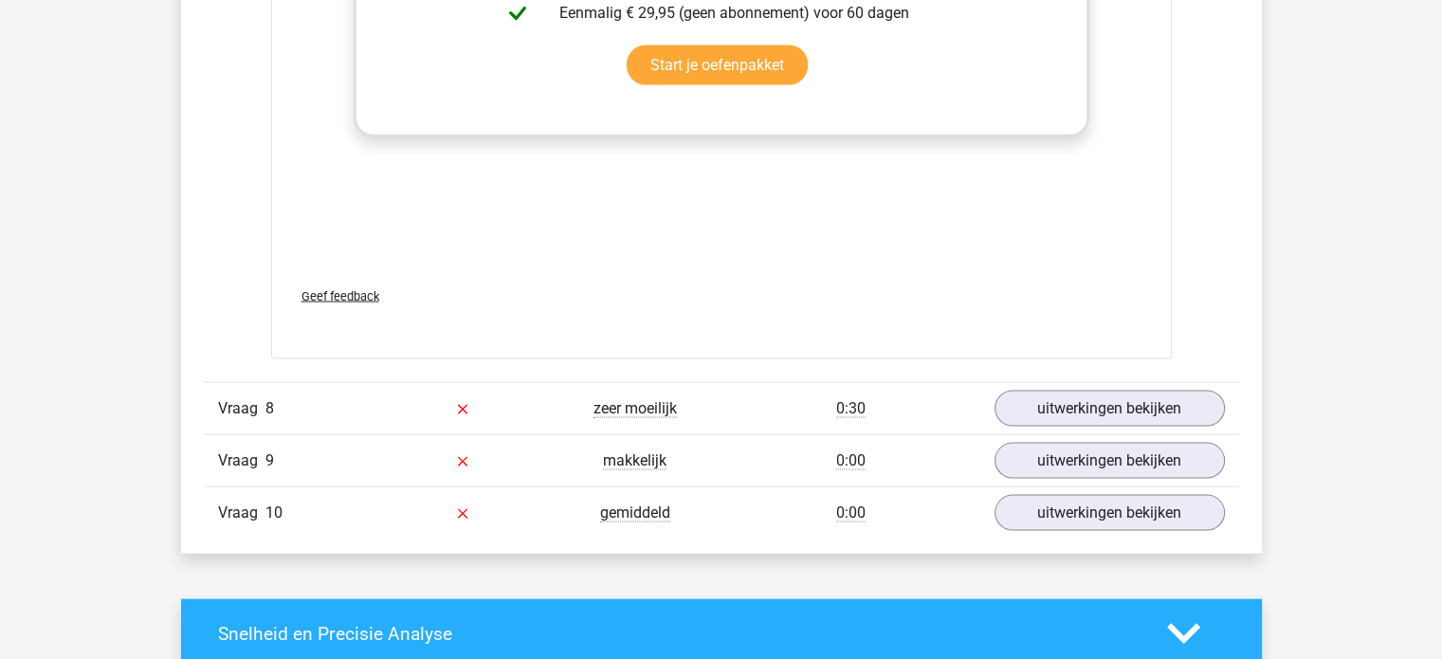
scroll to position [3633, 0]
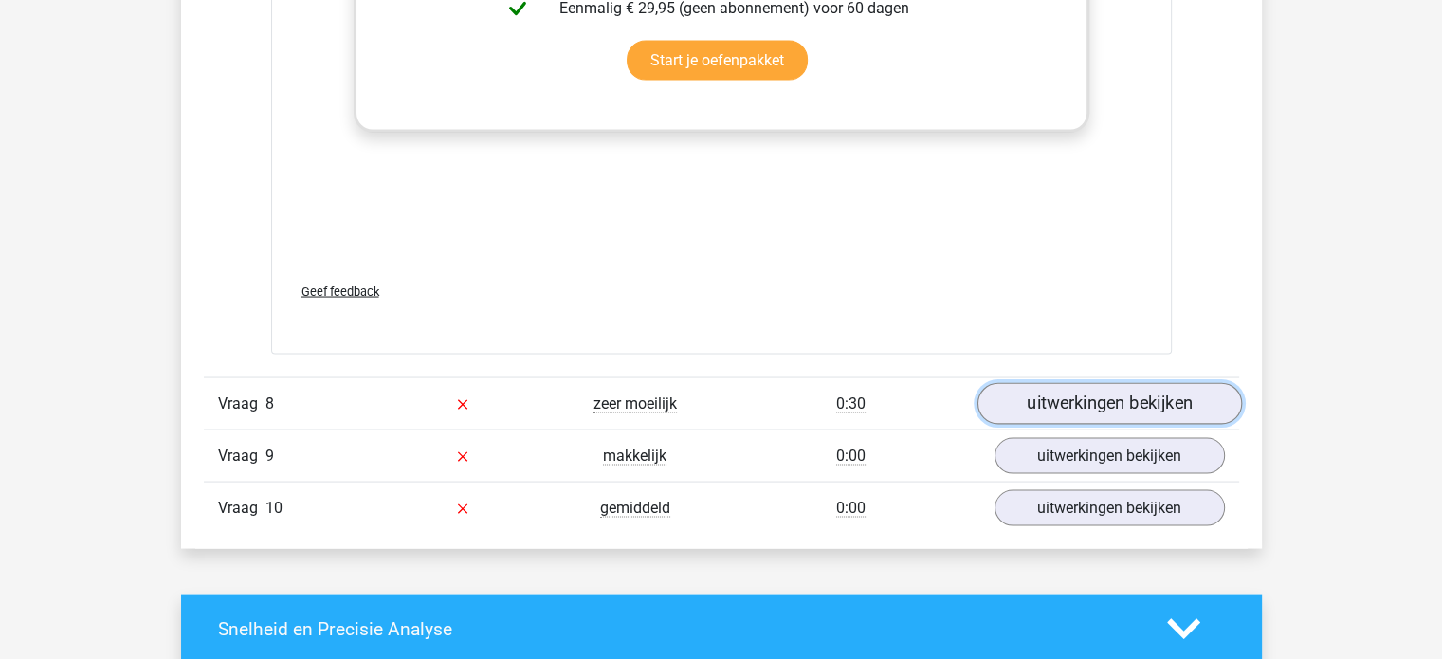
click at [1064, 396] on link "uitwerkingen bekijken" at bounding box center [1109, 404] width 265 height 42
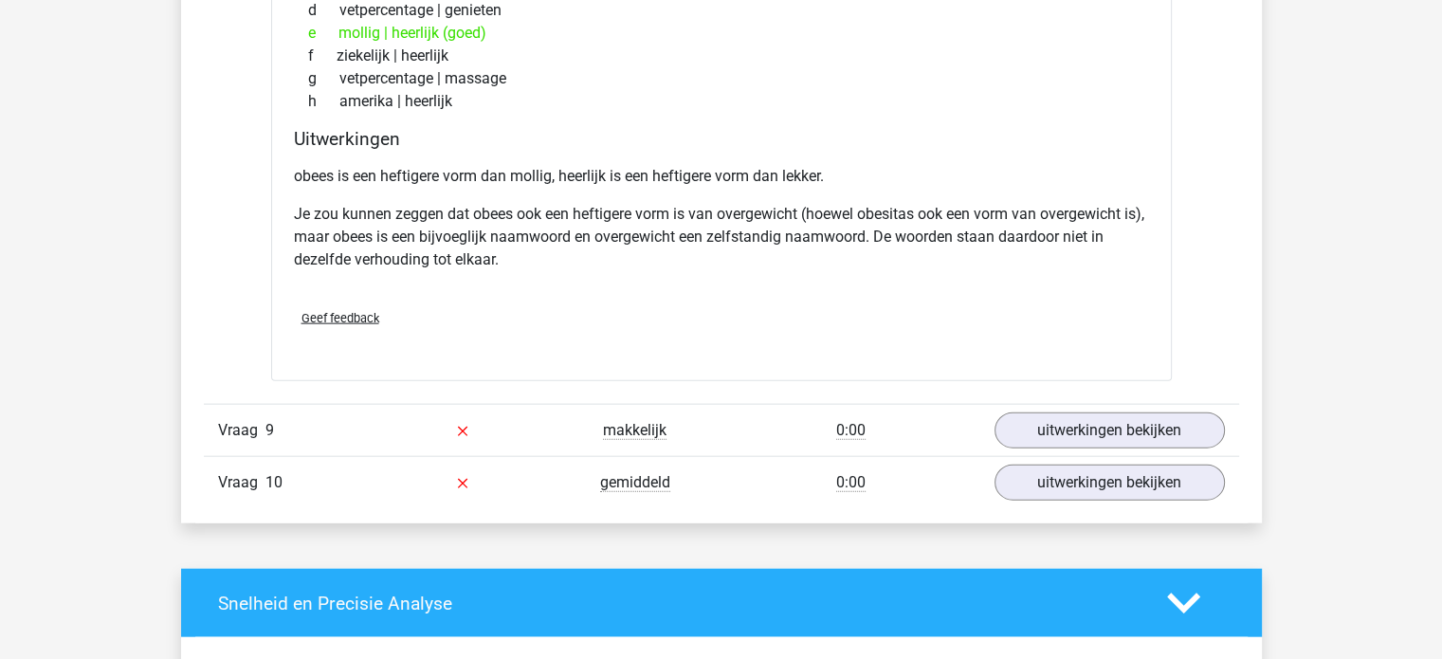
scroll to position [4240, 0]
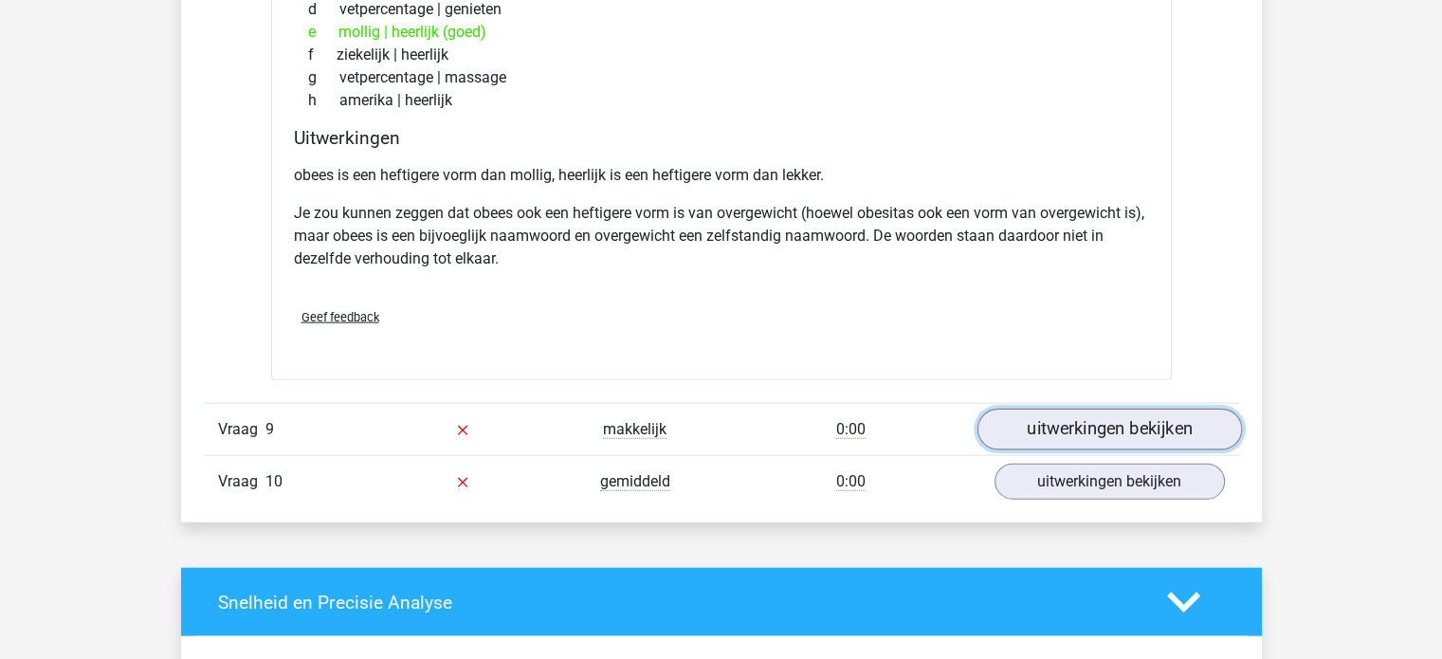
click at [1066, 412] on link "uitwerkingen bekijken" at bounding box center [1109, 431] width 265 height 42
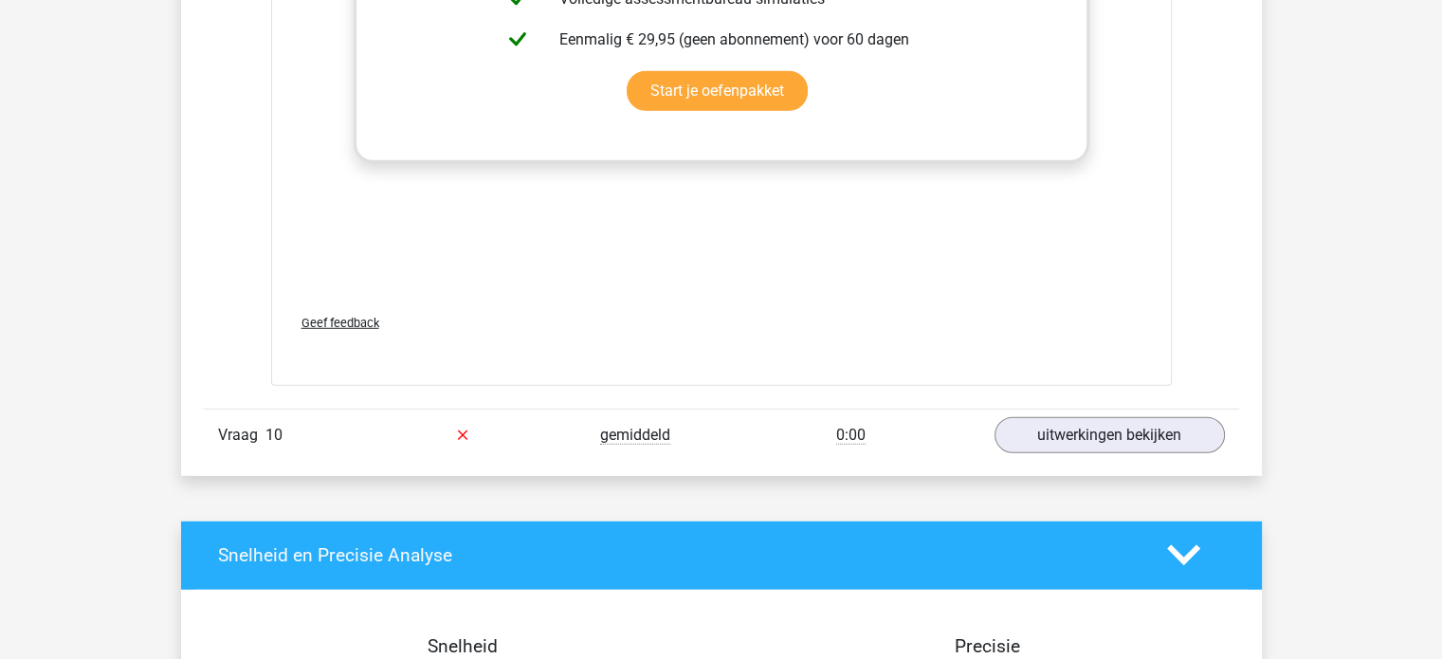
scroll to position [5294, 0]
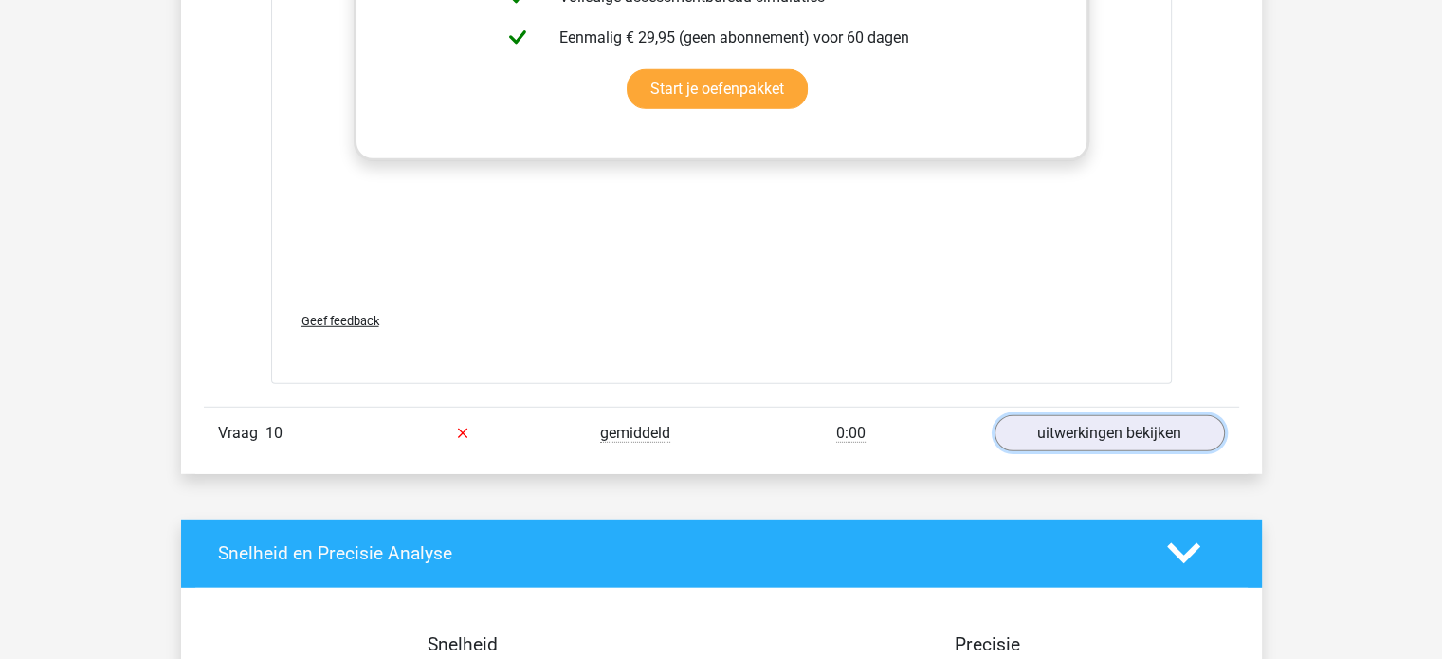
click at [1066, 415] on link "uitwerkingen bekijken" at bounding box center [1110, 433] width 230 height 36
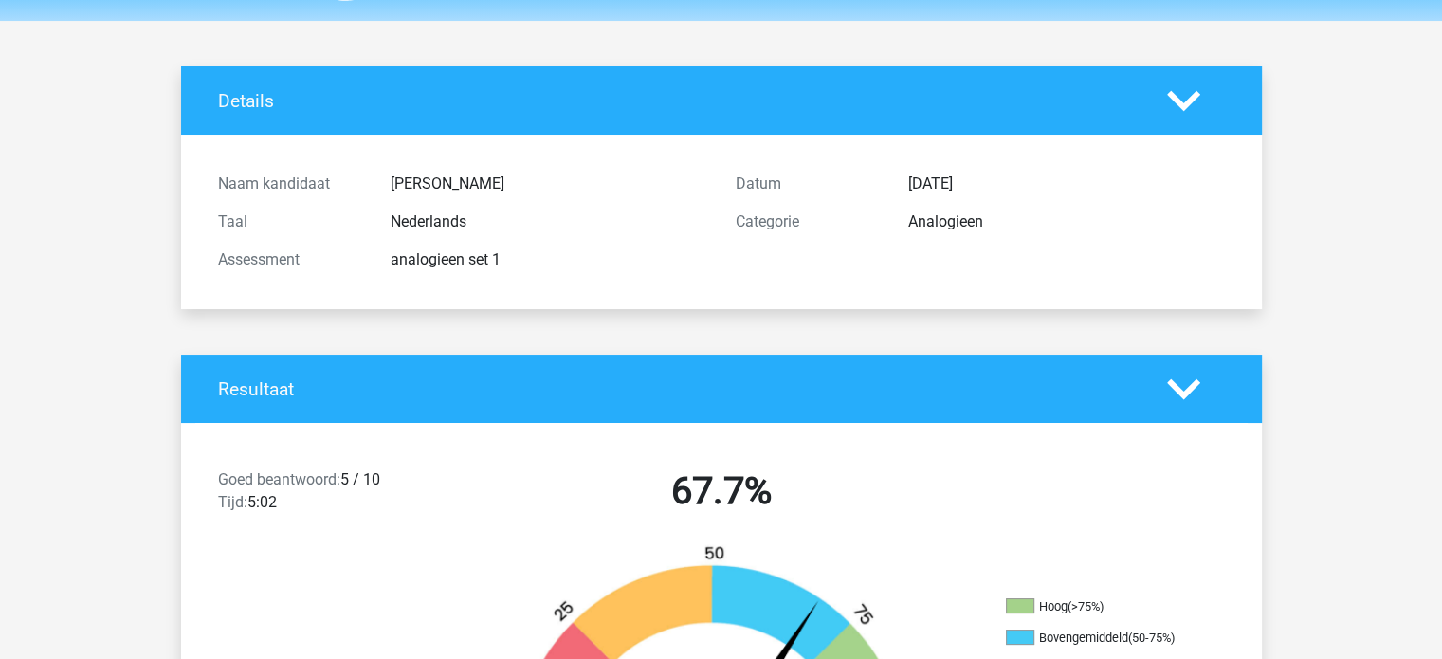
scroll to position [0, 0]
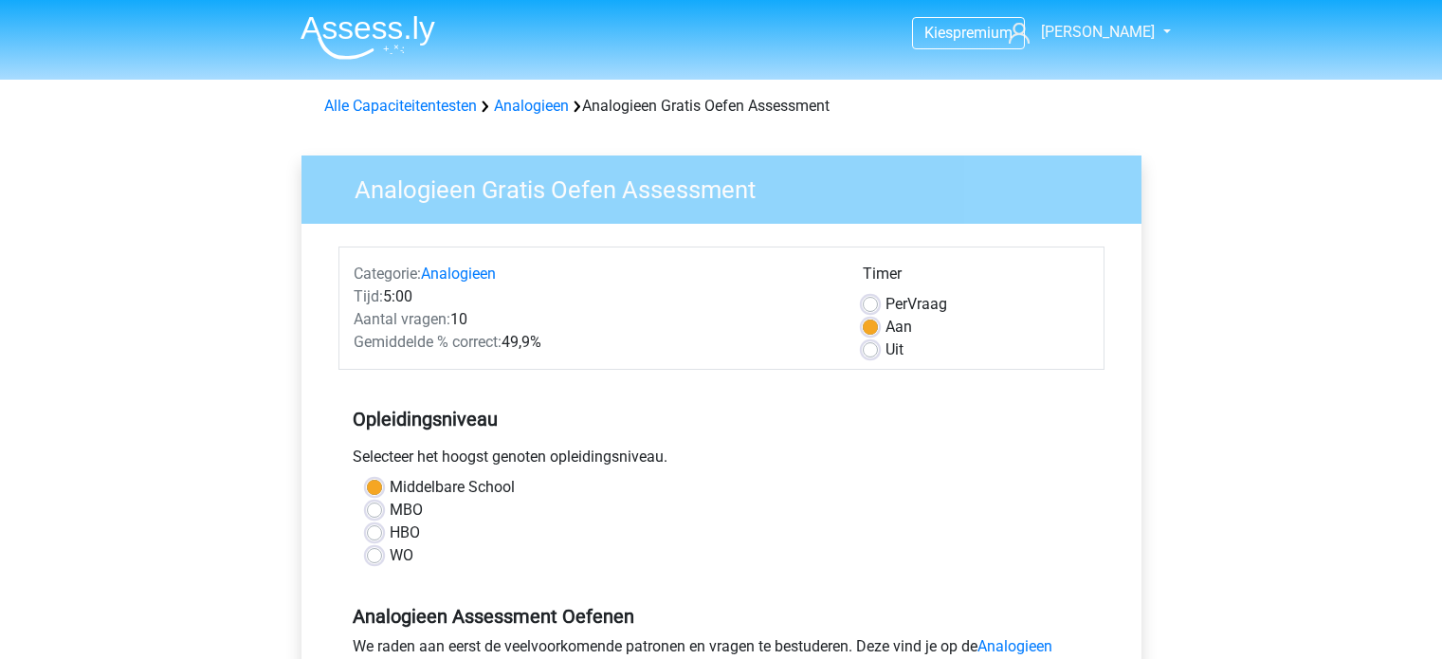
scroll to position [379, 0]
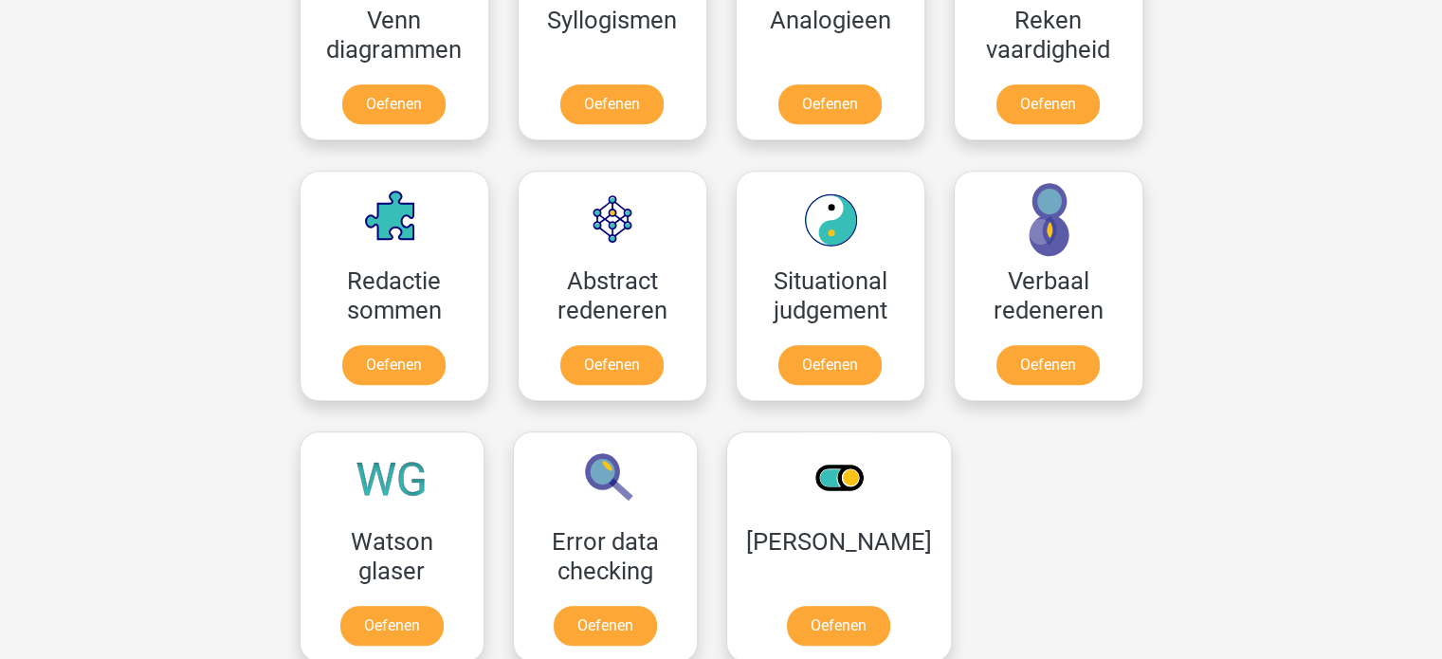
scroll to position [1256, 0]
